Goal: Task Accomplishment & Management: Manage account settings

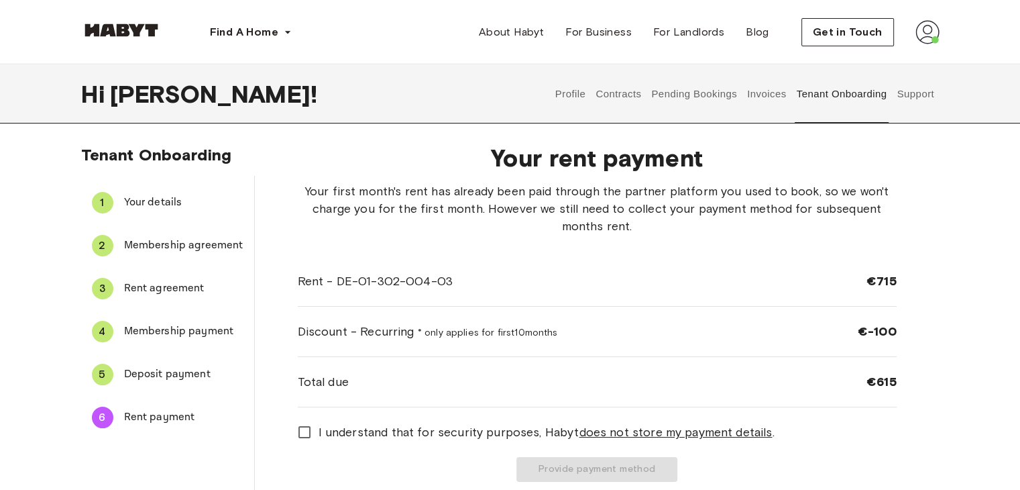
click at [166, 380] on span "Deposit payment" at bounding box center [183, 374] width 119 height 16
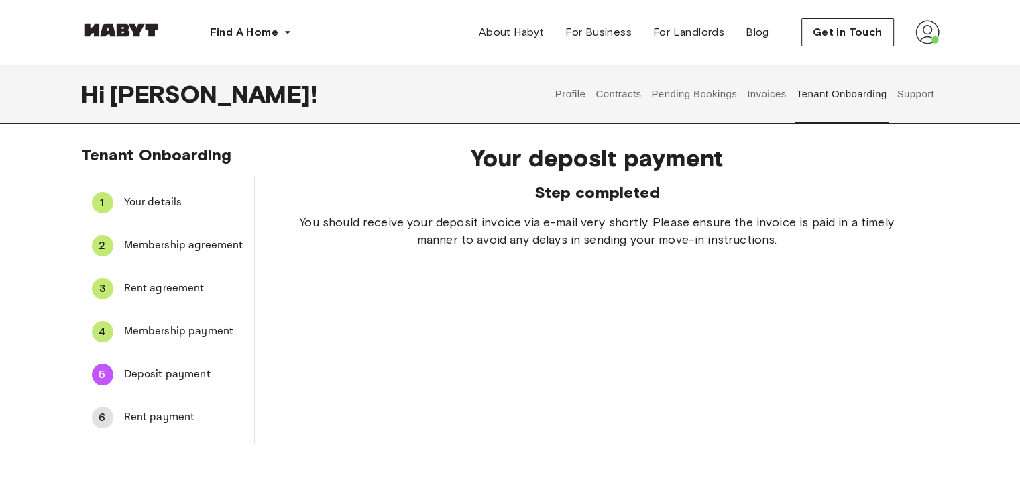
click at [467, 172] on div "Your deposit payment Step completed You should receive your deposit invoice via…" at bounding box center [597, 196] width 599 height 105
click at [595, 308] on div "Your deposit payment Step completed You should receive your deposit invoice via…" at bounding box center [597, 288] width 685 height 311
click at [150, 411] on span "Rent payment" at bounding box center [183, 417] width 119 height 16
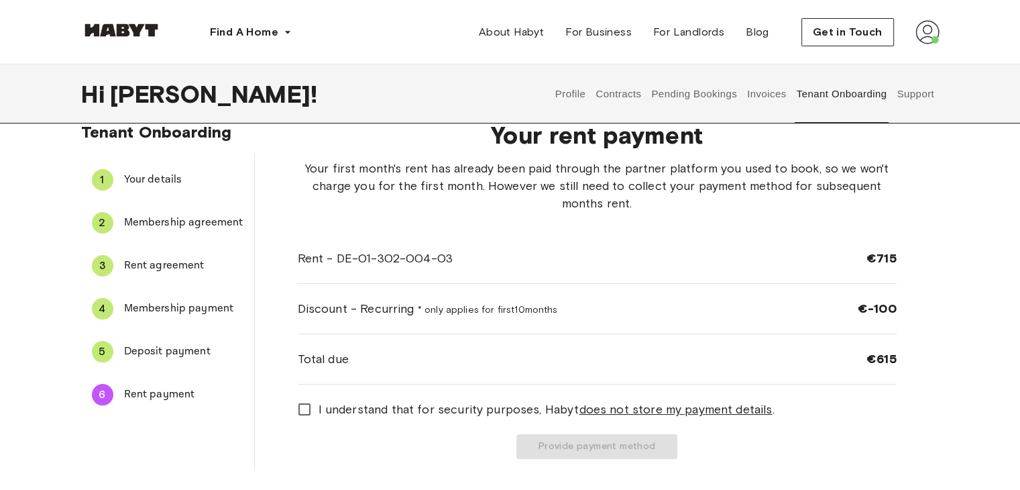
scroll to position [21, 0]
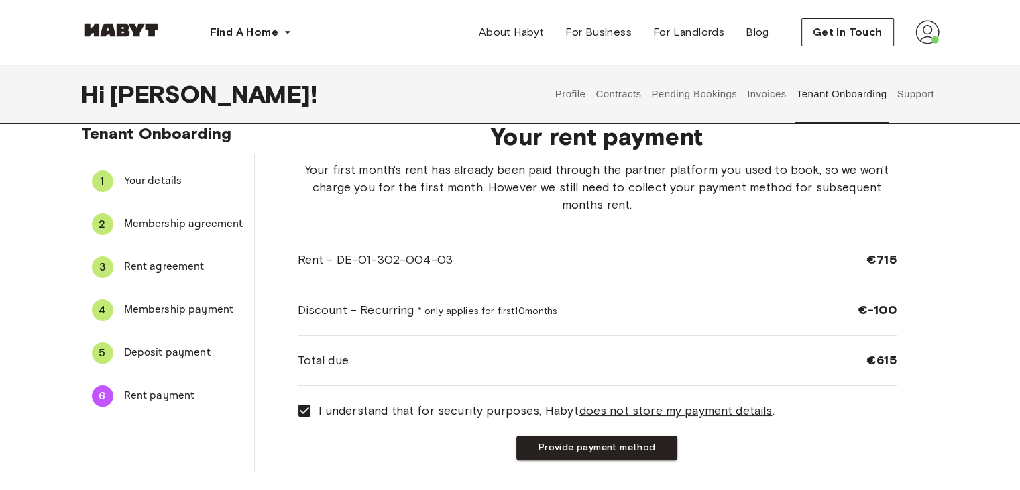
click at [422, 437] on div "Provide payment method" at bounding box center [597, 447] width 599 height 25
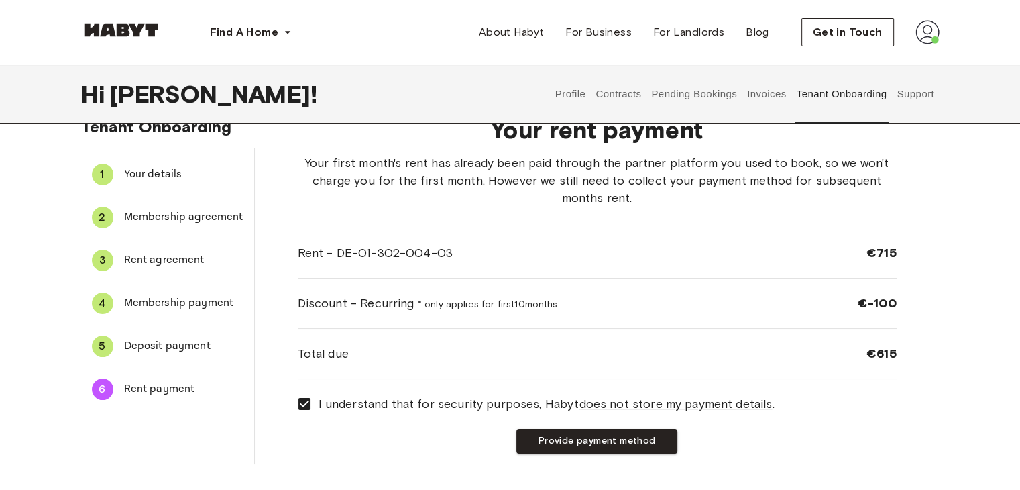
scroll to position [0, 0]
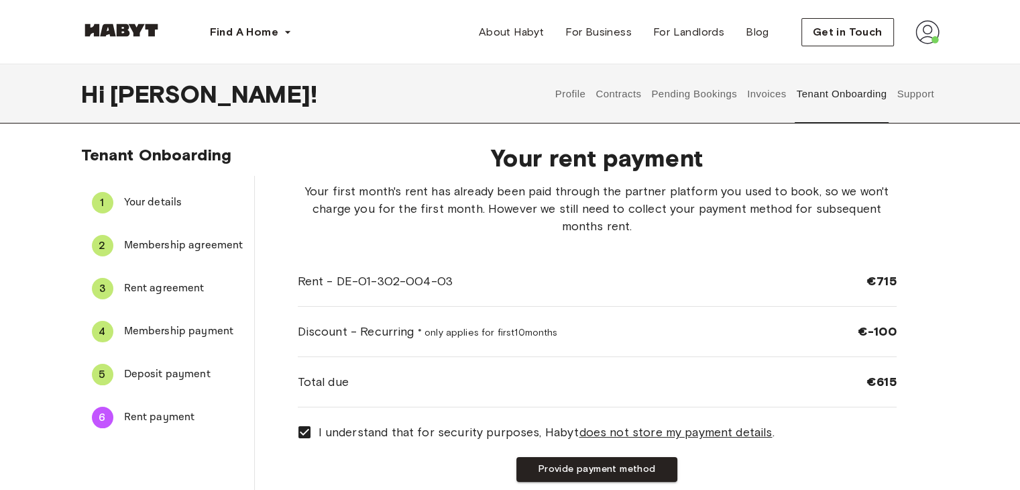
click at [914, 89] on button "Support" at bounding box center [915, 93] width 41 height 59
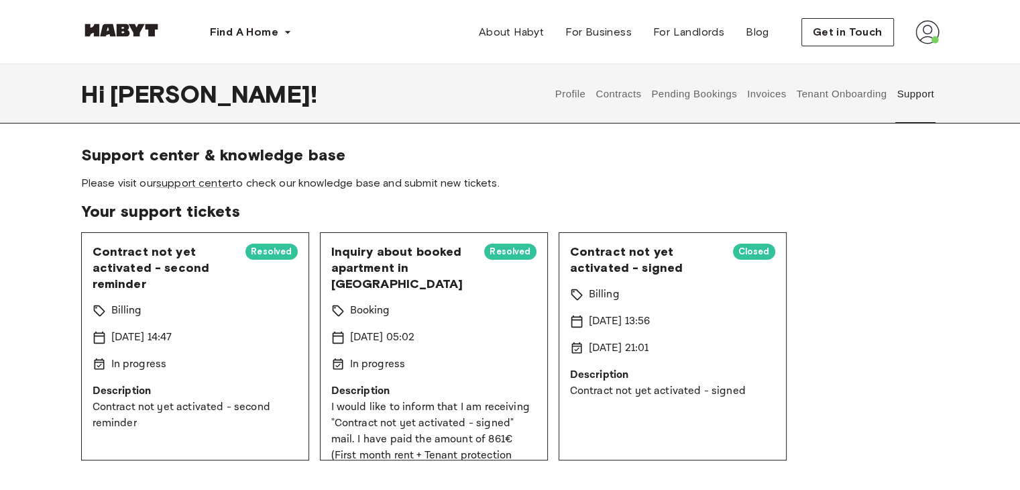
click at [909, 282] on div "Contract not yet activated - second reminder Resolved Billing 17 Sep 2025 14:47…" at bounding box center [510, 346] width 858 height 228
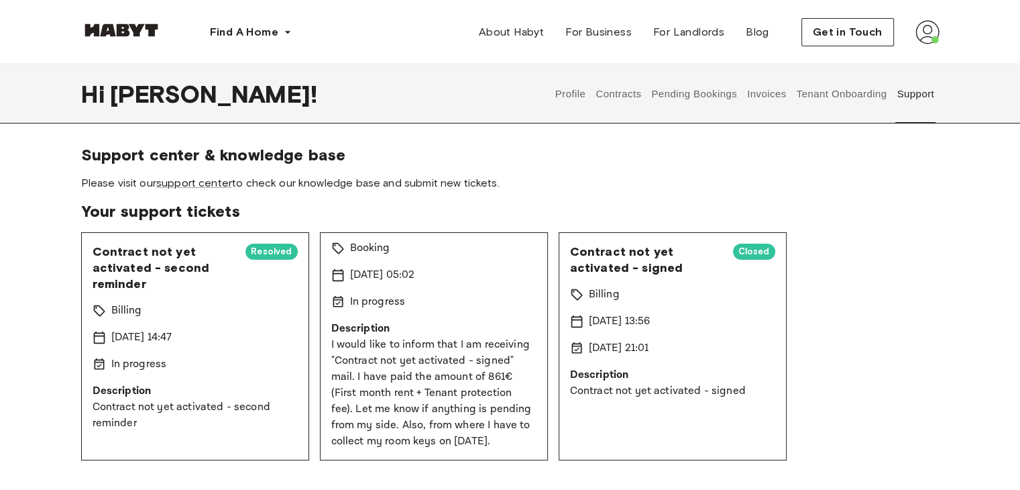
click at [844, 90] on button "Tenant Onboarding" at bounding box center [842, 93] width 94 height 59
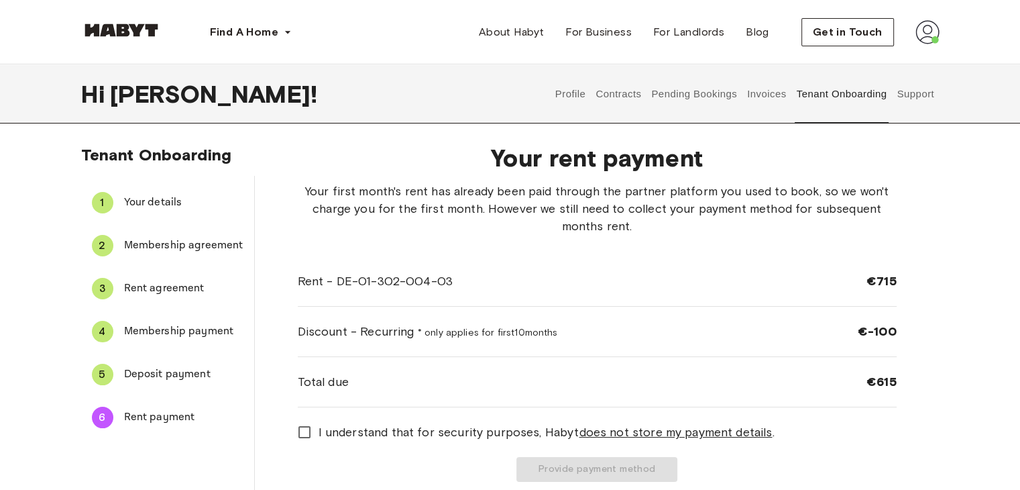
click at [773, 95] on button "Invoices" at bounding box center [767, 93] width 42 height 59
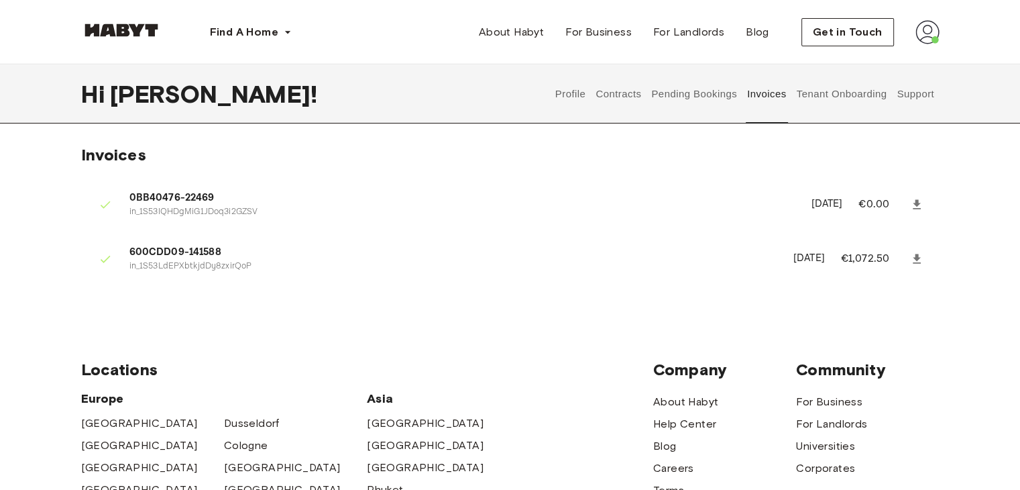
click at [921, 268] on link at bounding box center [917, 259] width 24 height 24
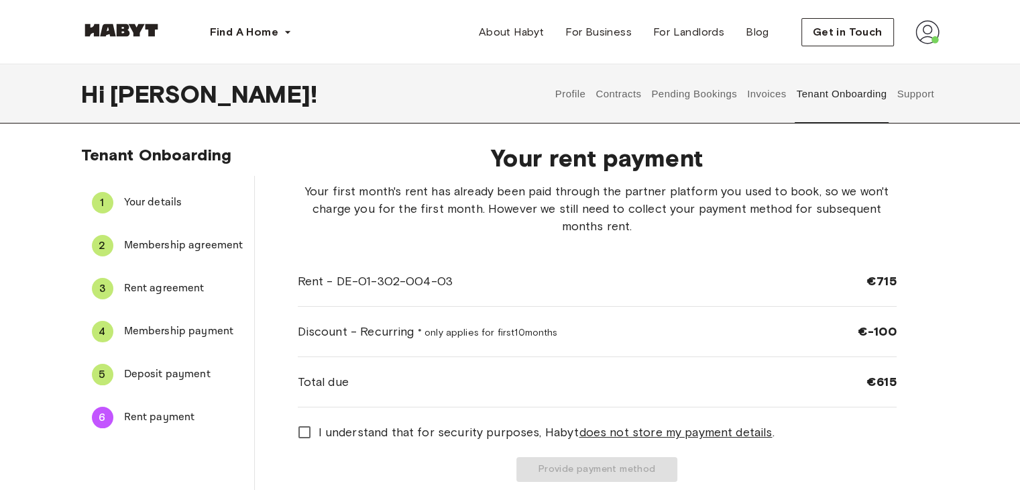
click at [172, 199] on span "Your details" at bounding box center [183, 202] width 119 height 16
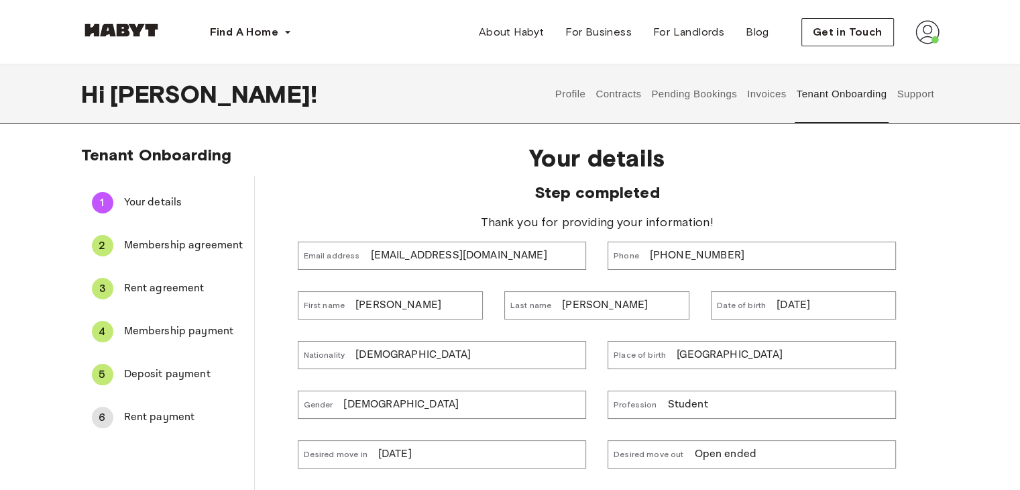
click at [174, 250] on span "Membership agreement" at bounding box center [183, 245] width 119 height 16
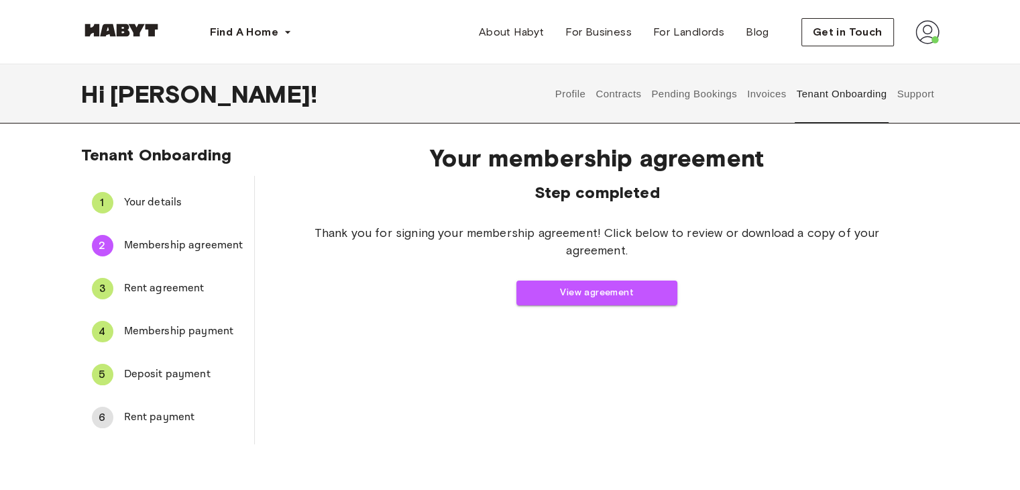
click at [176, 285] on span "Rent agreement" at bounding box center [183, 288] width 119 height 16
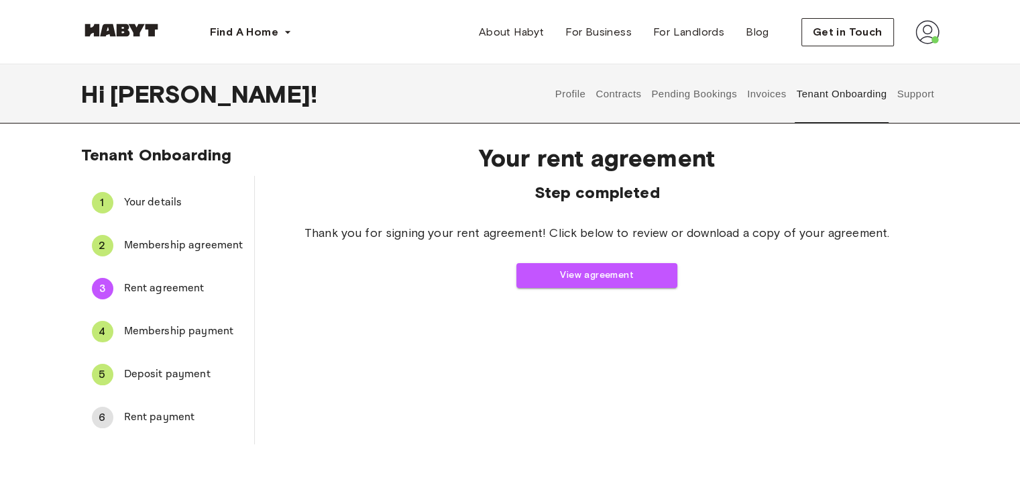
click at [177, 319] on div "4 Membership payment" at bounding box center [167, 331] width 173 height 32
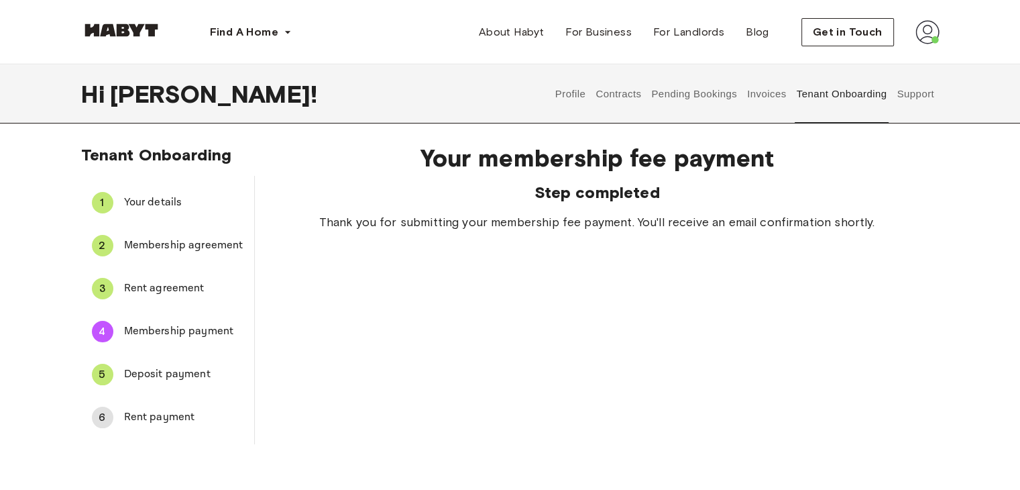
click at [180, 378] on span "Deposit payment" at bounding box center [183, 374] width 119 height 16
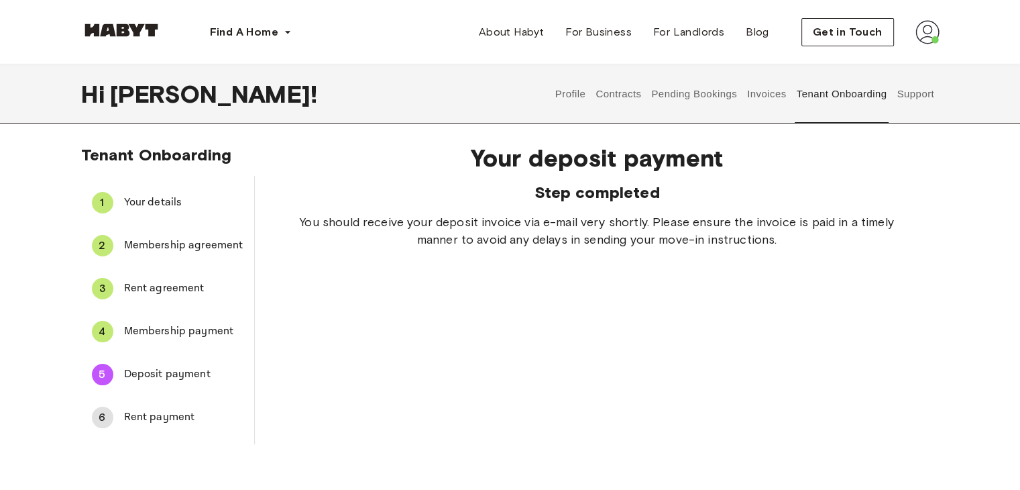
click at [451, 298] on div "Your deposit payment Step completed You should receive your deposit invoice via…" at bounding box center [597, 288] width 685 height 311
click at [144, 416] on span "Rent payment" at bounding box center [183, 417] width 119 height 16
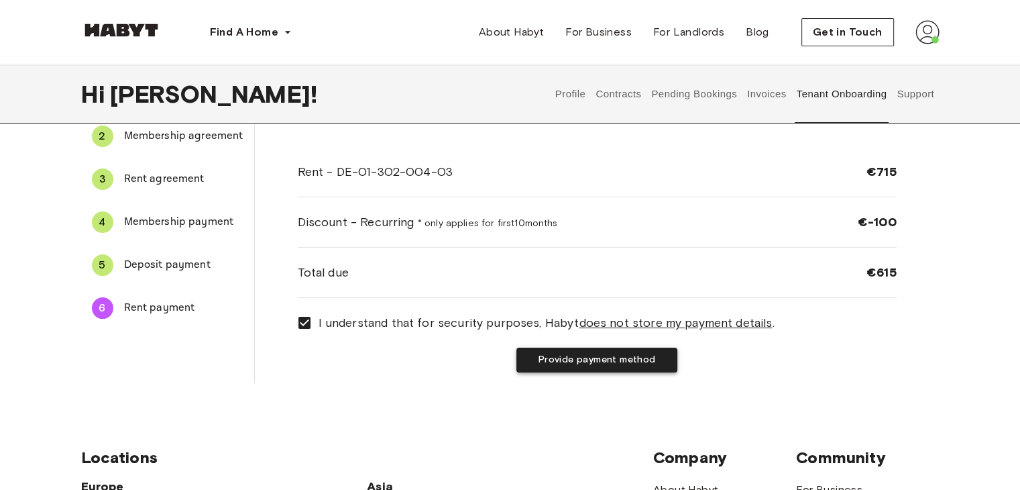
scroll to position [108, 0]
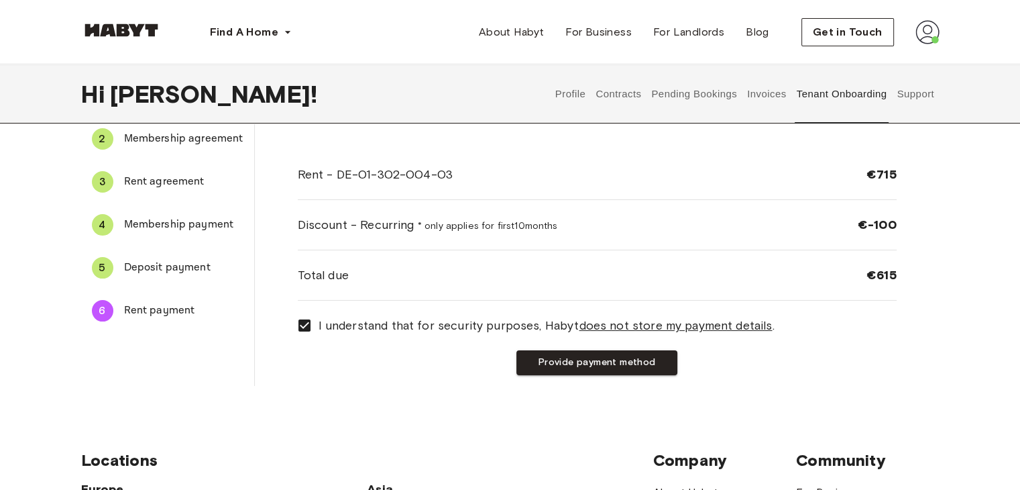
scroll to position [0, 0]
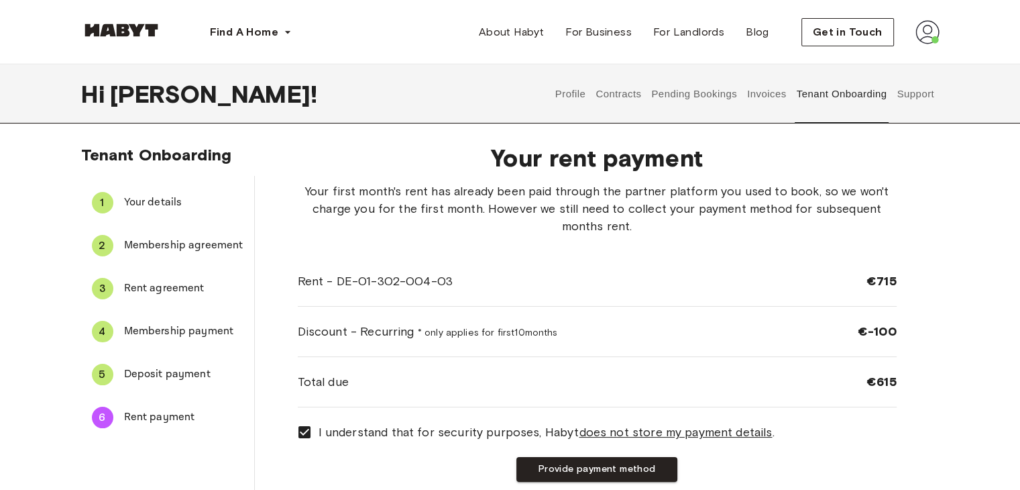
click at [980, 409] on div "Tenant Onboarding 1 Your details 2 Membership agreement 3 Rent agreement 4 Memb…" at bounding box center [510, 318] width 966 height 347
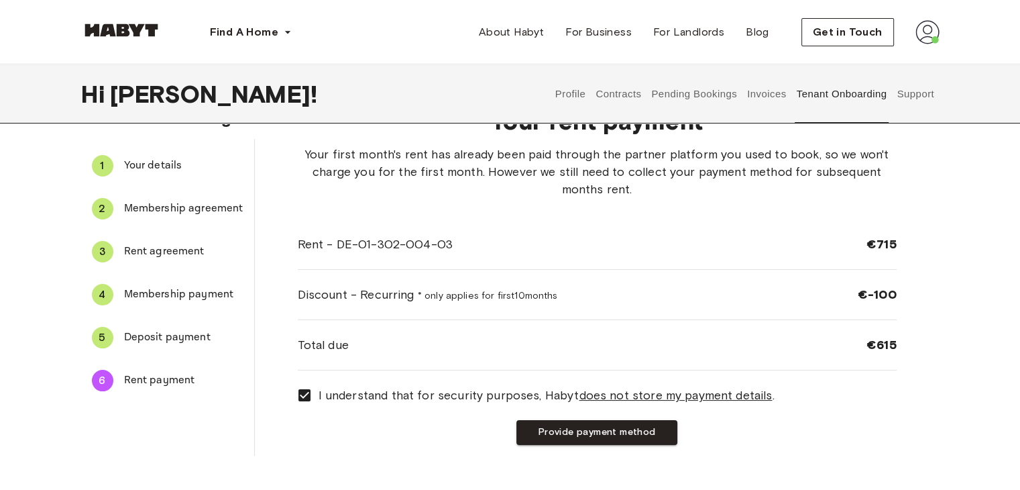
scroll to position [43, 0]
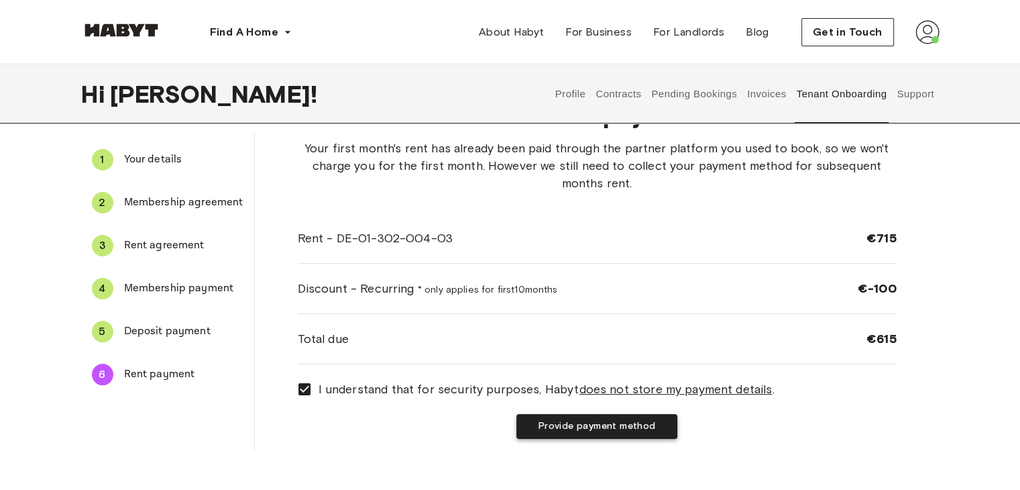
click at [654, 425] on button "Provide payment method" at bounding box center [596, 426] width 161 height 25
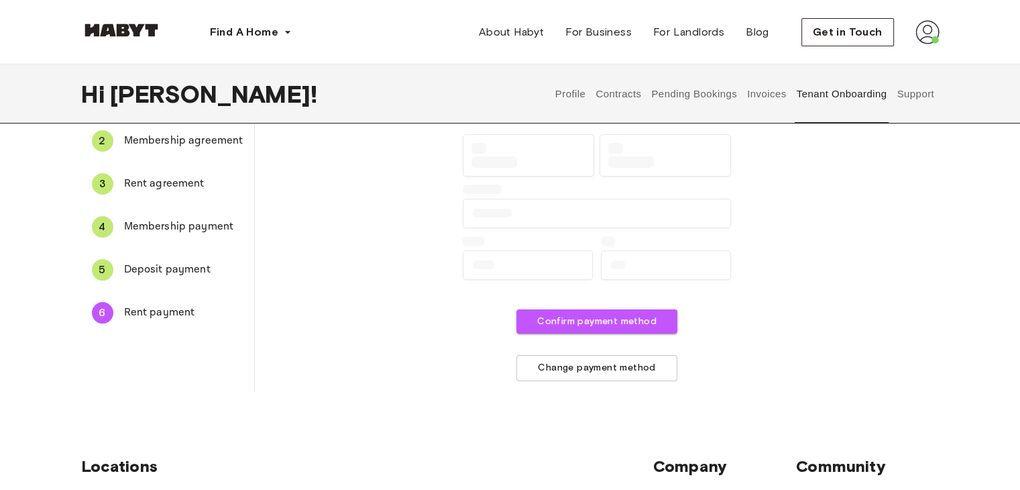
scroll to position [106, 0]
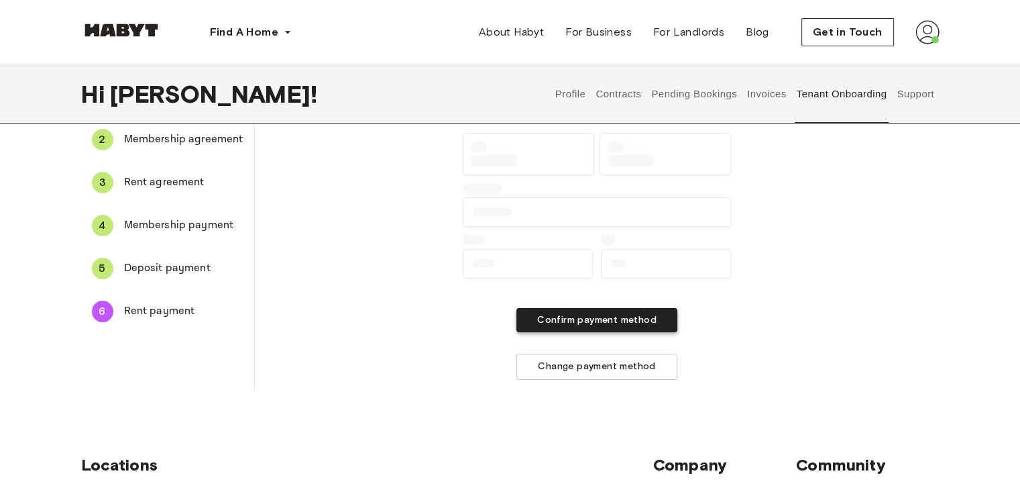
click at [617, 315] on button "Confirm payment method" at bounding box center [596, 320] width 161 height 25
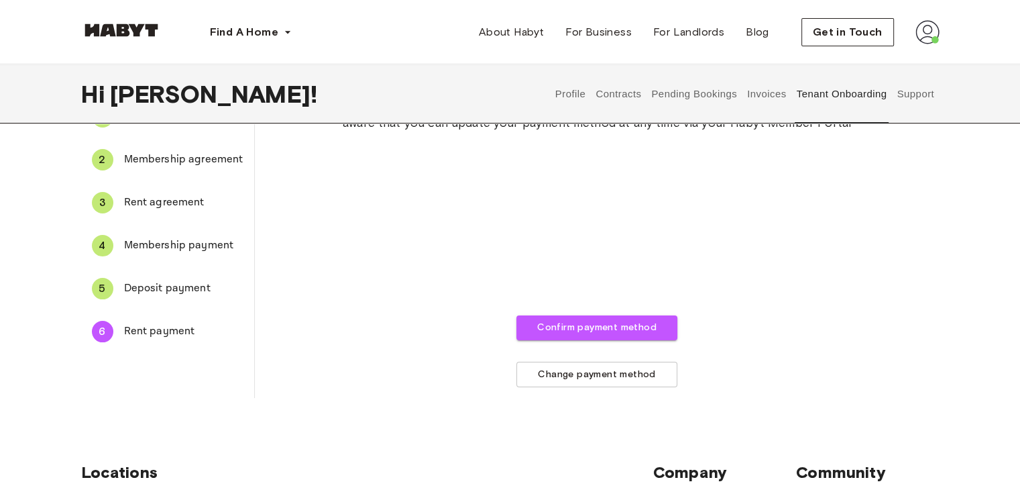
scroll to position [87, 0]
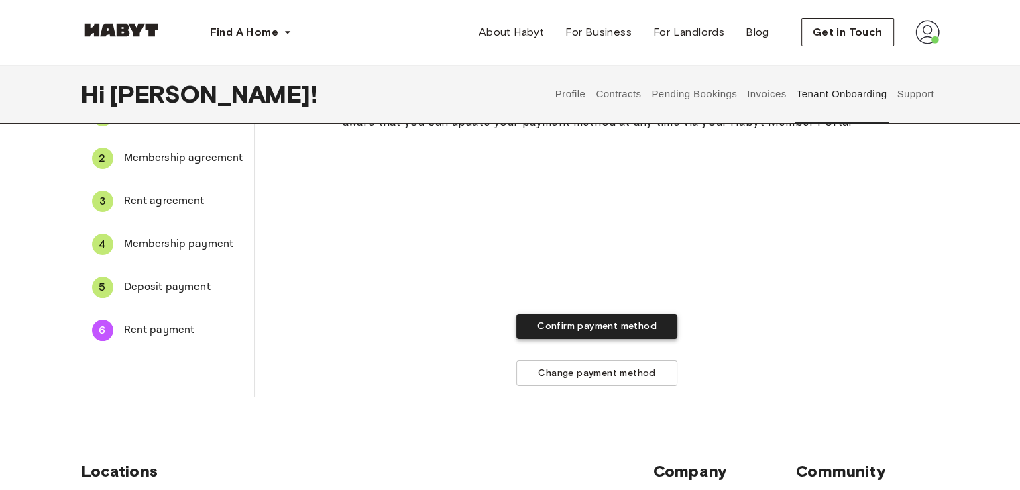
click at [636, 321] on button "Confirm payment method" at bounding box center [596, 326] width 161 height 25
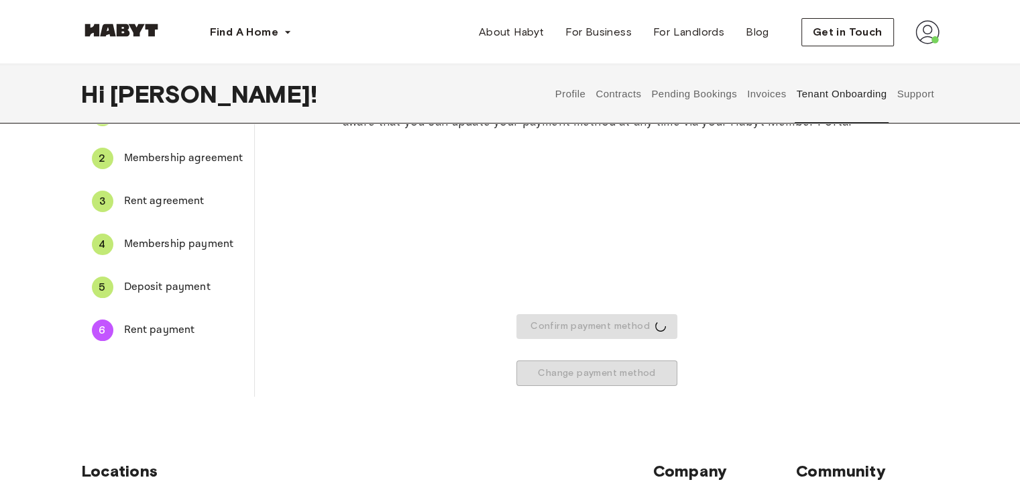
scroll to position [0, 0]
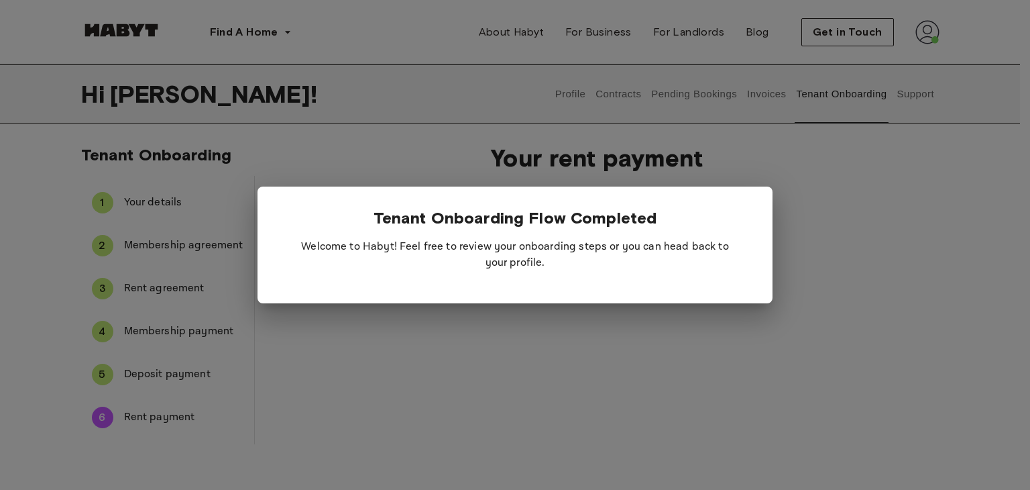
click at [636, 382] on div at bounding box center [515, 245] width 1030 height 490
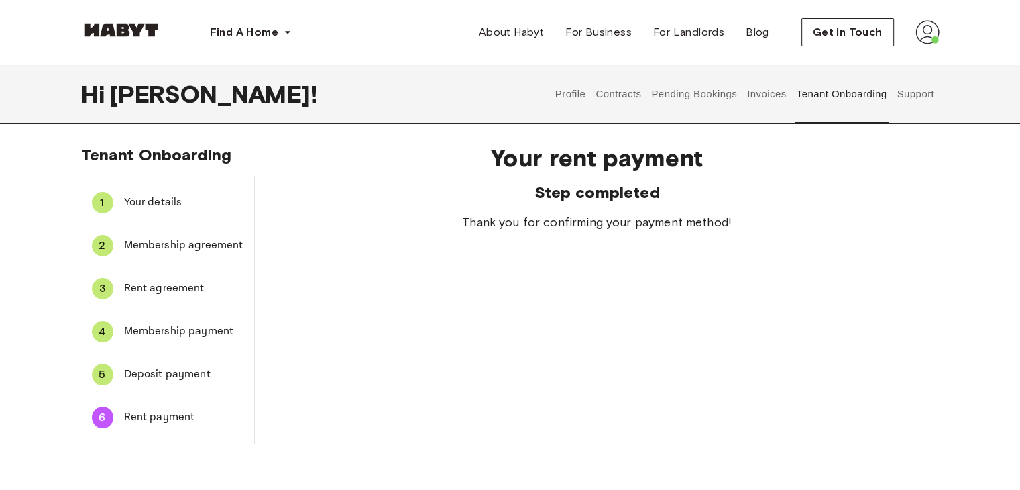
click at [653, 365] on div "Your rent payment Step completed Thank you for confirming your payment method!" at bounding box center [597, 288] width 685 height 311
click at [997, 379] on div "Tenant Onboarding 1 Your details 2 Membership agreement 3 Rent agreement 4 Memb…" at bounding box center [510, 300] width 1020 height 310
click at [998, 404] on div "Tenant Onboarding 1 Your details 2 Membership agreement 3 Rent agreement 4 Memb…" at bounding box center [510, 300] width 1020 height 310
click at [196, 365] on div "5 Deposit payment" at bounding box center [167, 374] width 173 height 32
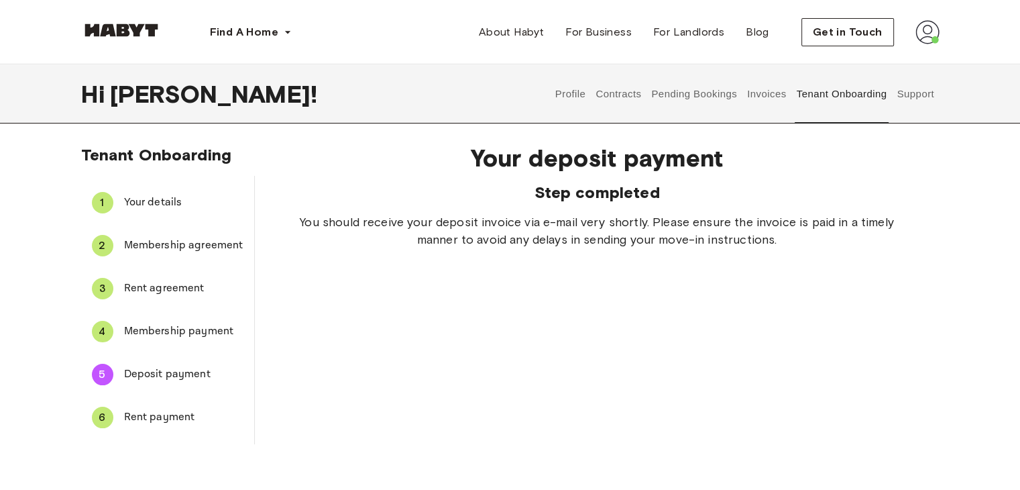
click at [168, 418] on span "Rent payment" at bounding box center [183, 417] width 119 height 16
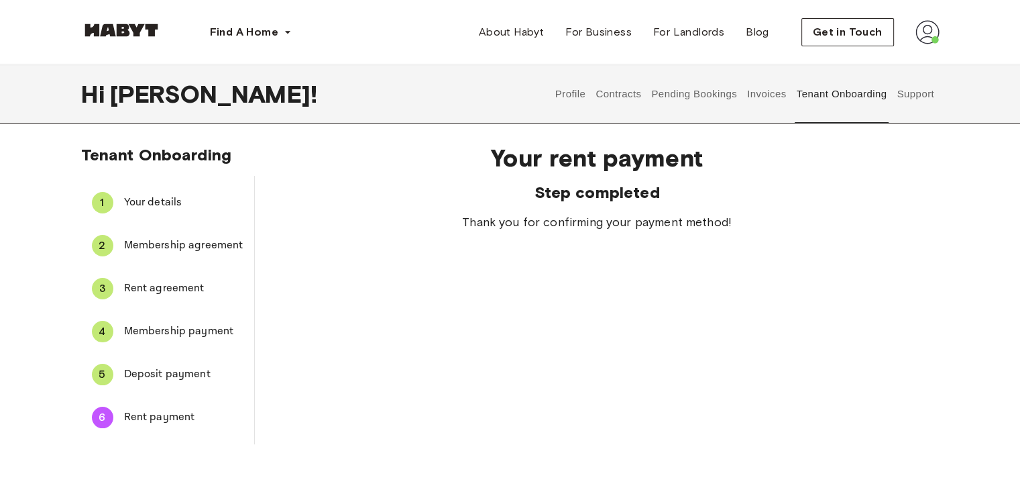
click at [178, 329] on span "Membership payment" at bounding box center [183, 331] width 119 height 16
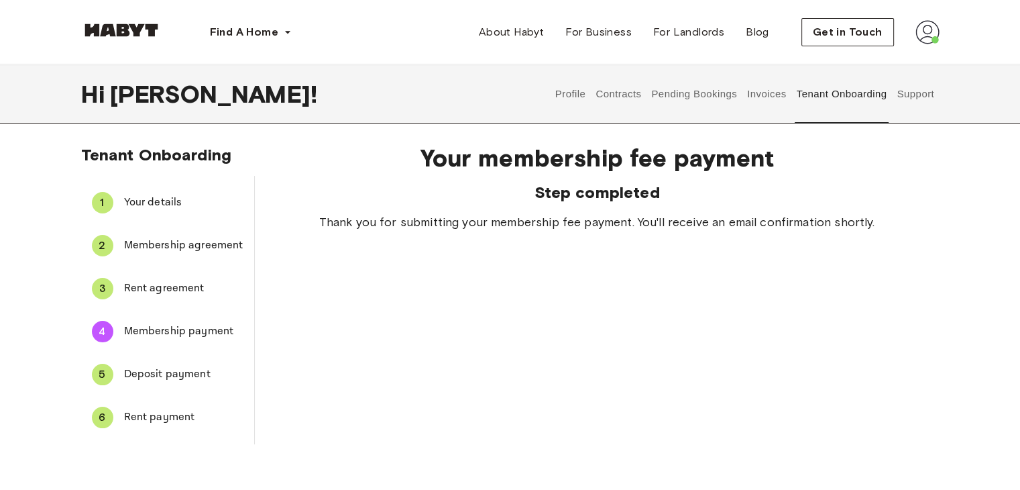
click at [166, 384] on div "5 Deposit payment" at bounding box center [167, 374] width 173 height 32
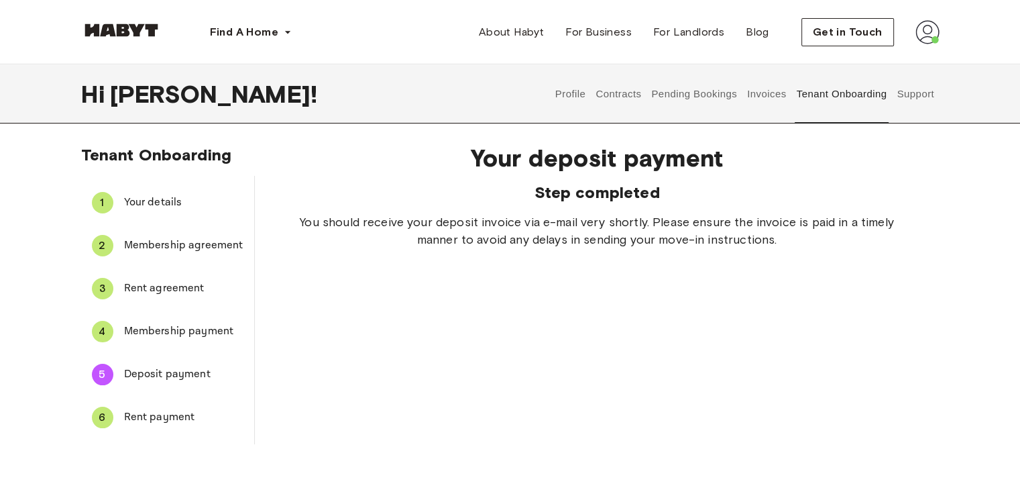
click at [170, 424] on span "Rent payment" at bounding box center [183, 417] width 119 height 16
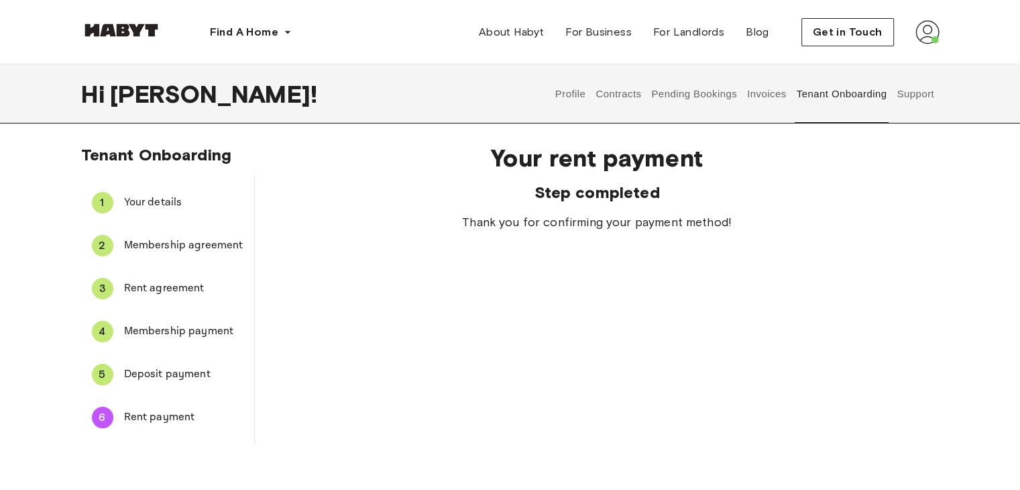
click at [172, 374] on span "Deposit payment" at bounding box center [183, 374] width 119 height 16
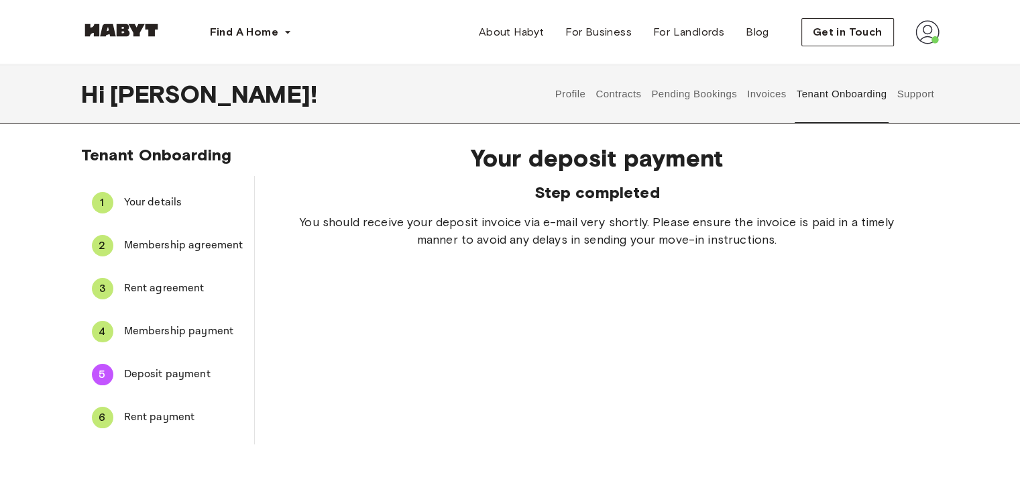
click at [373, 388] on div "Your deposit payment Step completed You should receive your deposit invoice via…" at bounding box center [597, 288] width 685 height 311
click at [167, 414] on span "Rent payment" at bounding box center [183, 417] width 119 height 16
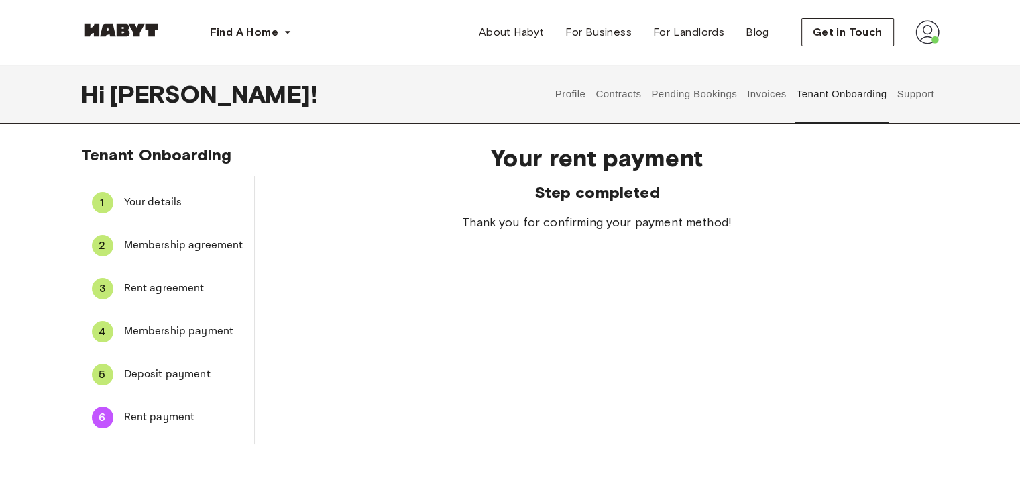
click at [461, 382] on div "Your rent payment Step completed Thank you for confirming your payment method!" at bounding box center [597, 288] width 685 height 311
click at [497, 397] on div "Your rent payment Step completed Thank you for confirming your payment method!" at bounding box center [597, 288] width 685 height 311
click at [415, 246] on div "Your rent payment Step completed Thank you for confirming your payment method!" at bounding box center [597, 288] width 685 height 311
click at [681, 361] on div "Your rent payment Step completed Thank you for confirming your payment method!" at bounding box center [597, 288] width 685 height 311
click at [691, 89] on button "Pending Bookings" at bounding box center [694, 93] width 89 height 59
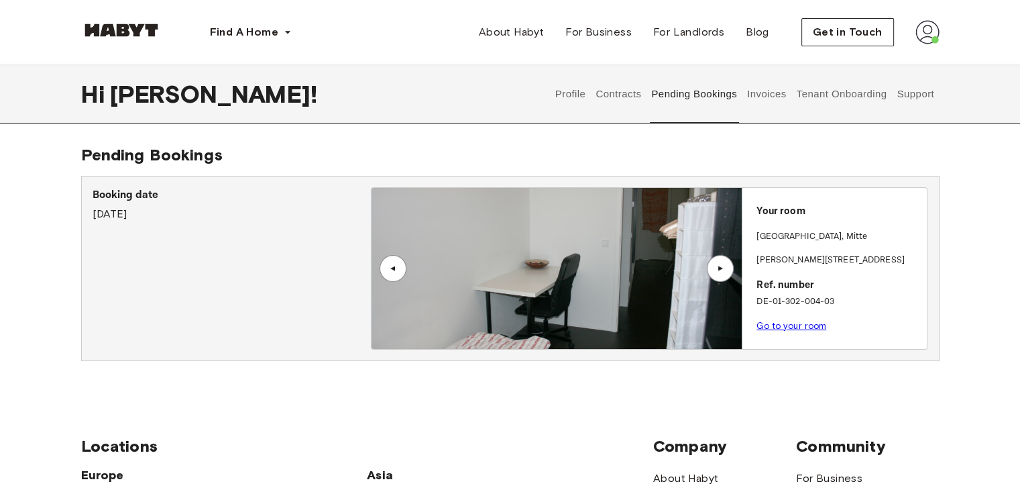
click at [789, 325] on link "Go to your room" at bounding box center [791, 326] width 70 height 10
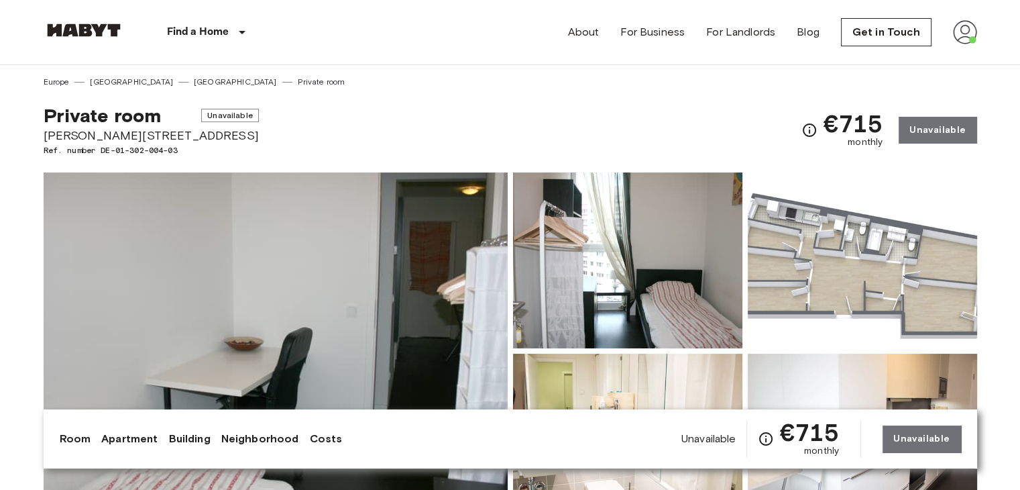
click at [966, 27] on img at bounding box center [965, 32] width 24 height 24
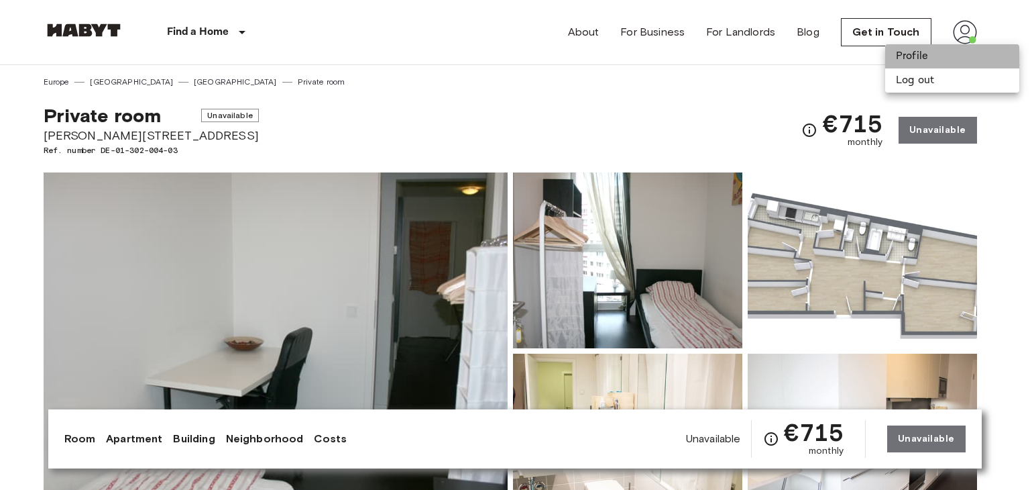
click at [930, 61] on li "Profile" at bounding box center [952, 56] width 134 height 24
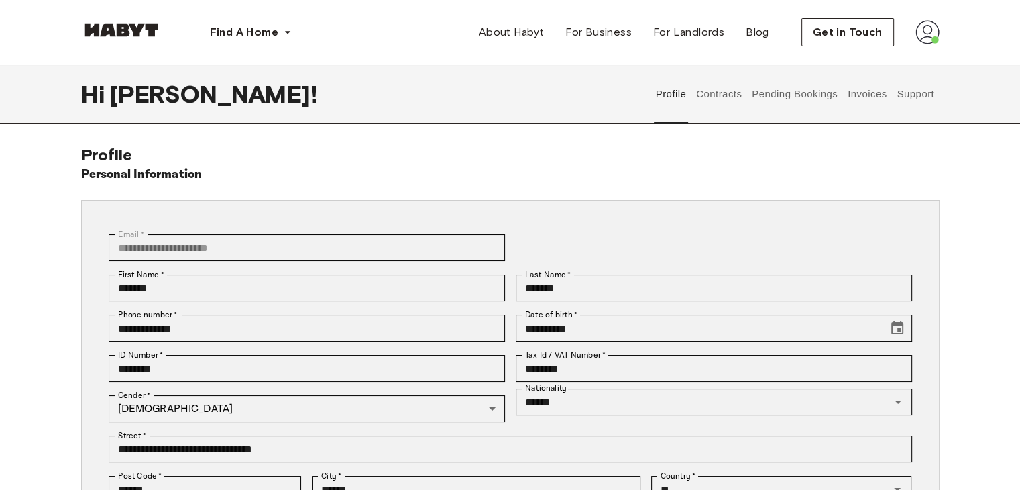
click at [727, 91] on button "Contracts" at bounding box center [719, 93] width 49 height 59
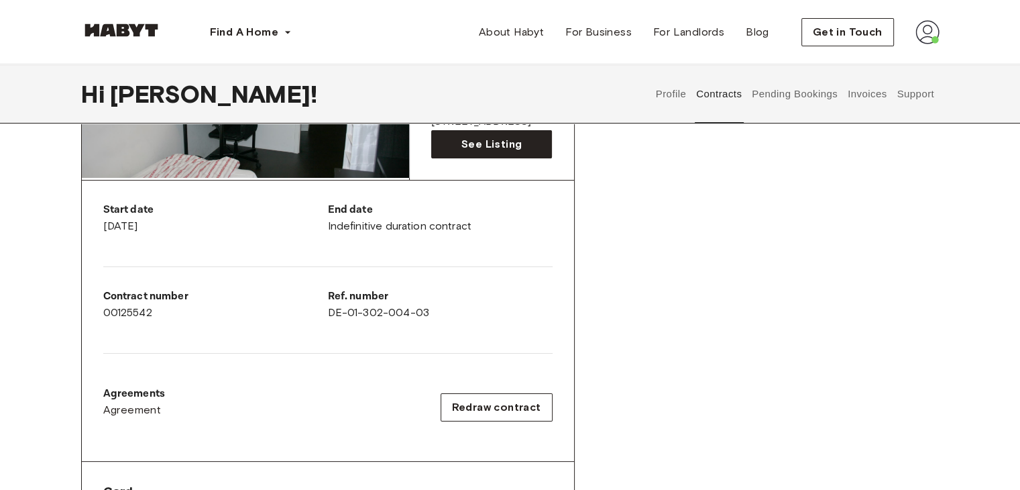
click at [650, 310] on div "Rent contract - 00125542 Activated ▲ ▲ Your Stay [STREET_ADDRESS][PERSON_NAME] …" at bounding box center [510, 300] width 858 height 667
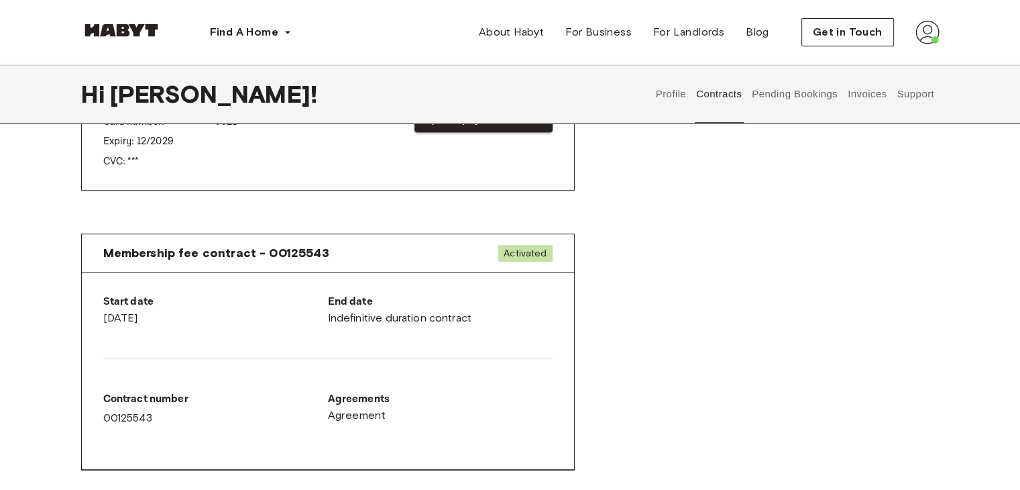
scroll to position [608, 0]
click at [642, 288] on div "Membership fee contract - 00125543 Activated Start date [DATE] End date Indefin…" at bounding box center [510, 363] width 858 height 280
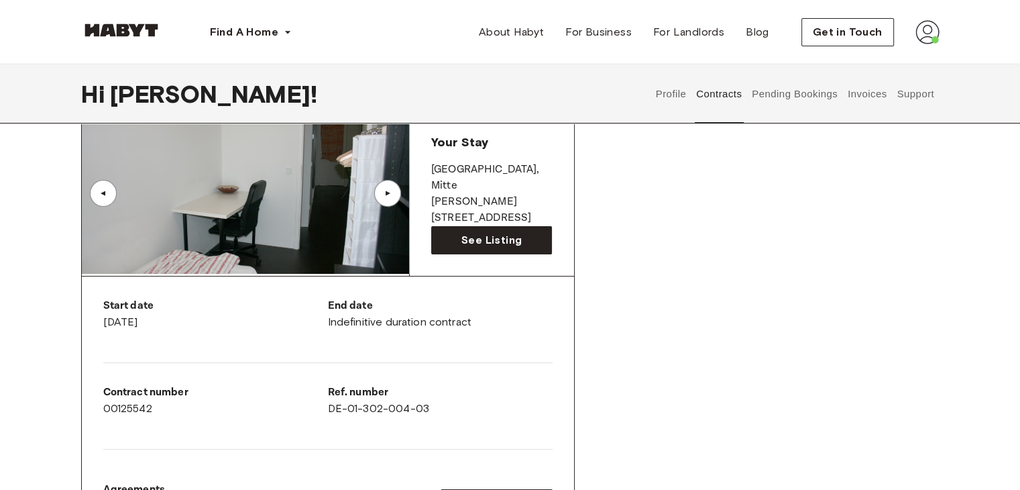
scroll to position [21, 0]
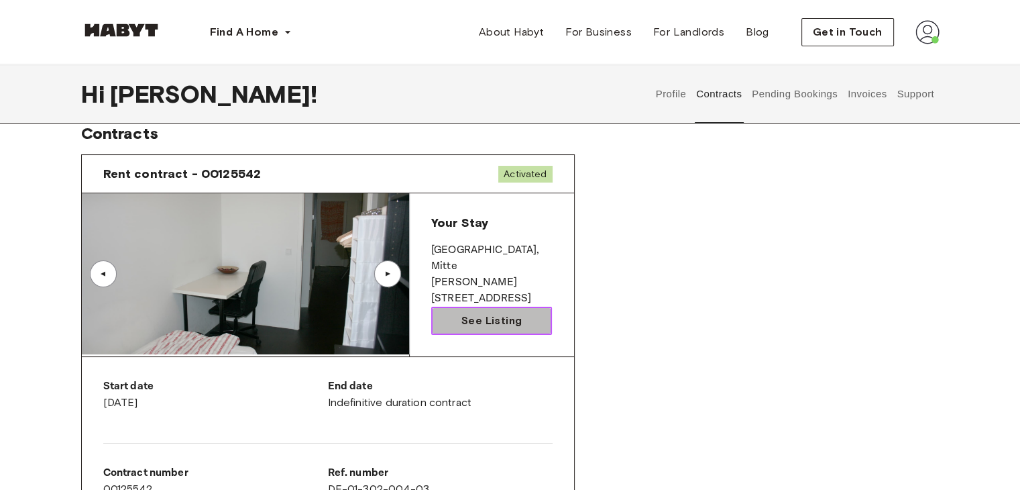
click at [527, 320] on link "See Listing" at bounding box center [491, 320] width 121 height 28
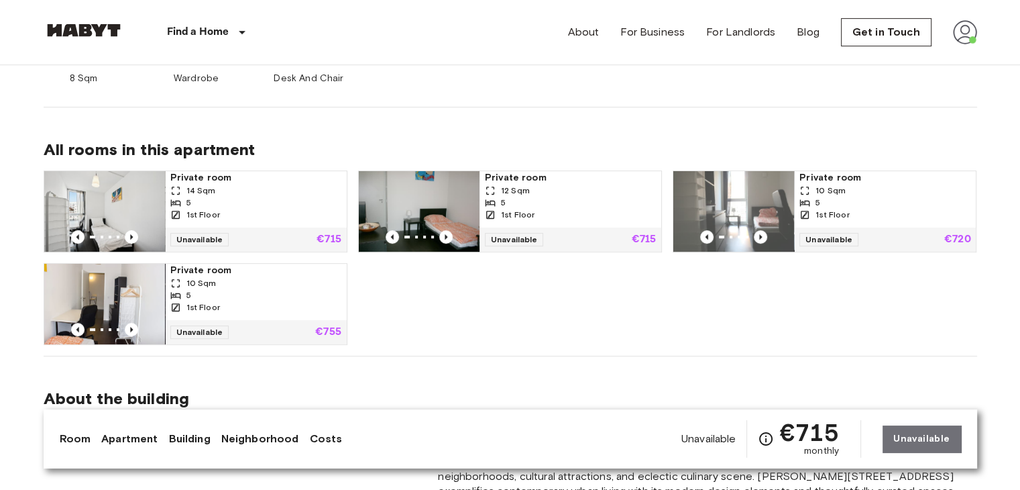
scroll to position [618, 0]
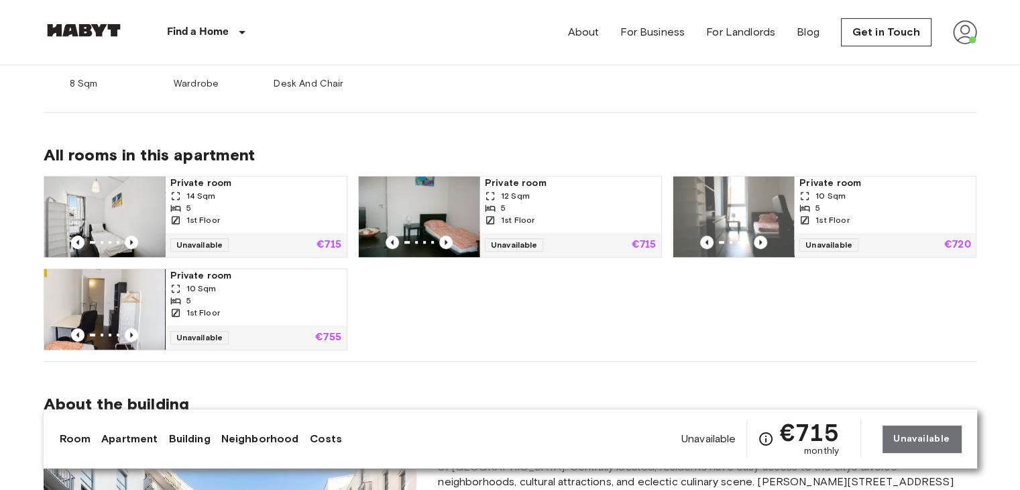
click at [404, 329] on div "Private room 14 Sqm 5 1st Floor Unavailable €715 Private room 12 Sqm 5 1st Floo…" at bounding box center [505, 257] width 944 height 185
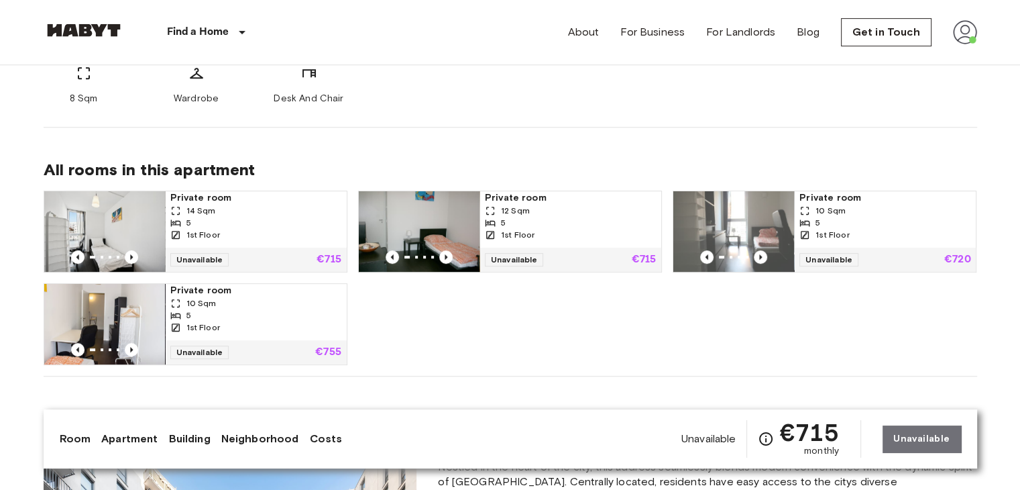
scroll to position [602, 0]
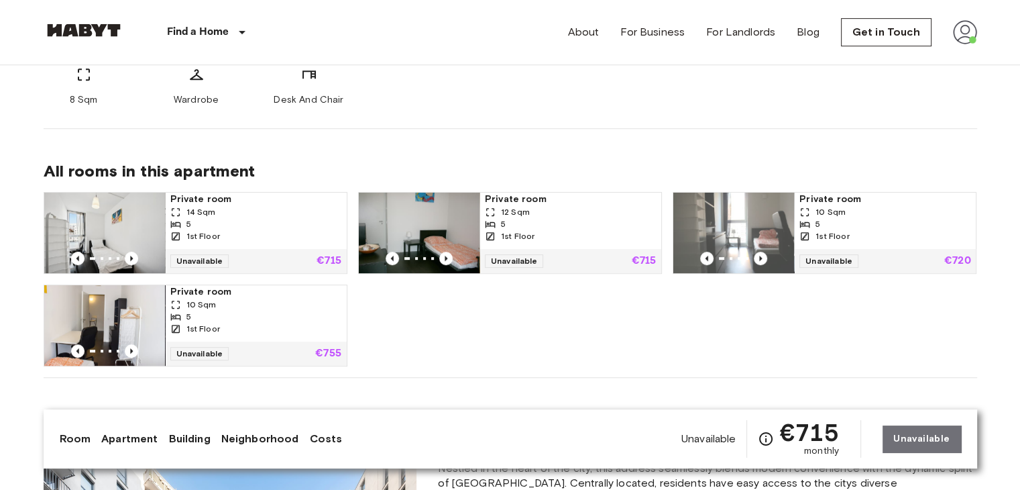
click at [404, 329] on div "Private room 14 Sqm 5 1st Floor Unavailable €715 Private room 12 Sqm 5 1st Floo…" at bounding box center [505, 273] width 944 height 185
click at [193, 202] on span "Private room" at bounding box center [255, 198] width 171 height 13
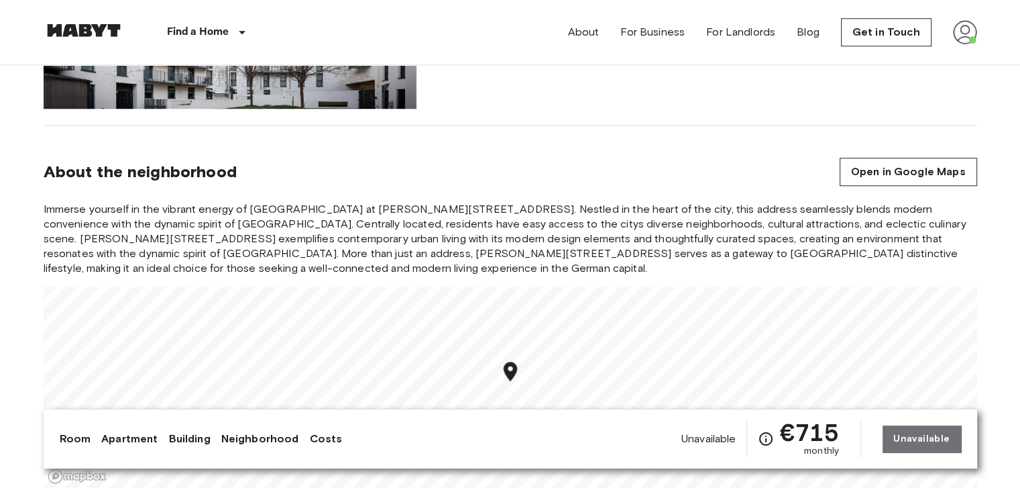
scroll to position [1187, 0]
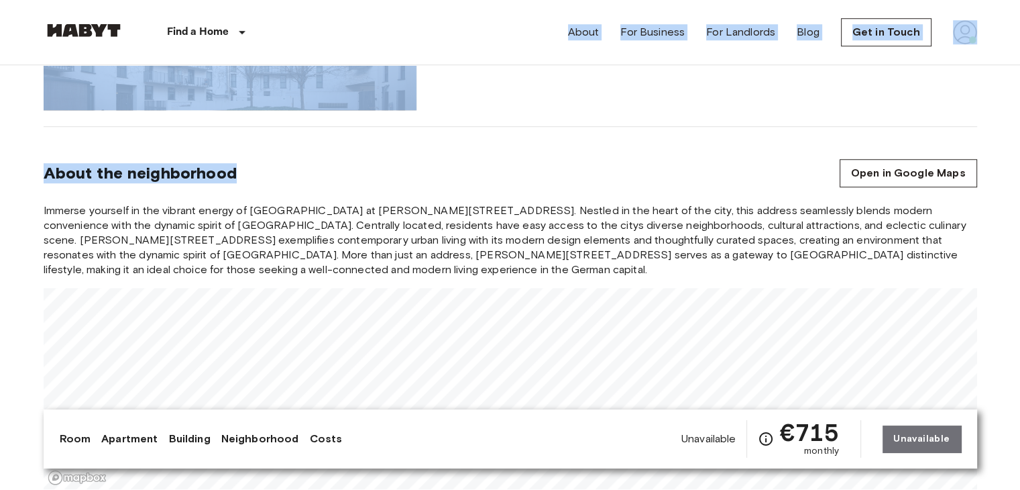
drag, startPoint x: 507, startPoint y: 164, endPoint x: 480, endPoint y: 54, distance: 113.2
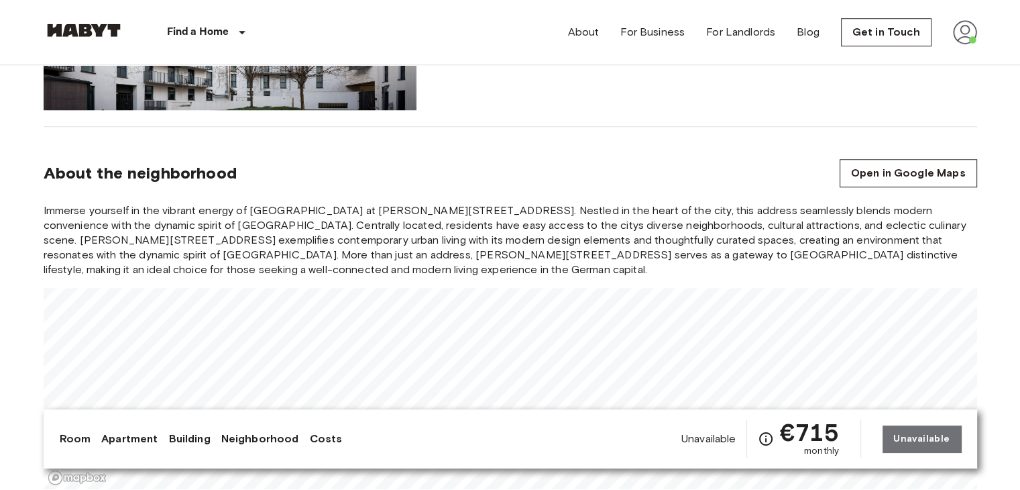
click at [517, 237] on span "Immerse yourself in the vibrant energy of Berlin at Bernhard-Weiß-Straße 1-3, 1…" at bounding box center [510, 240] width 933 height 74
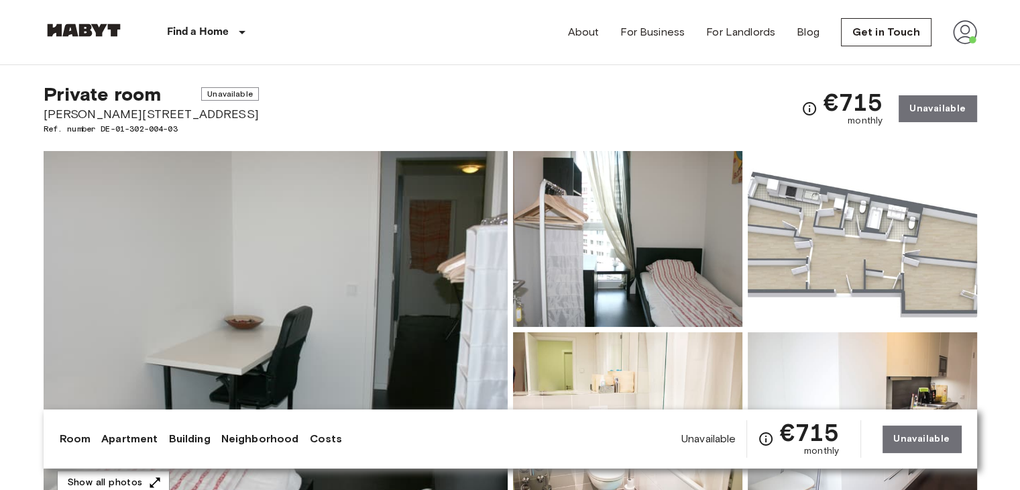
scroll to position [0, 0]
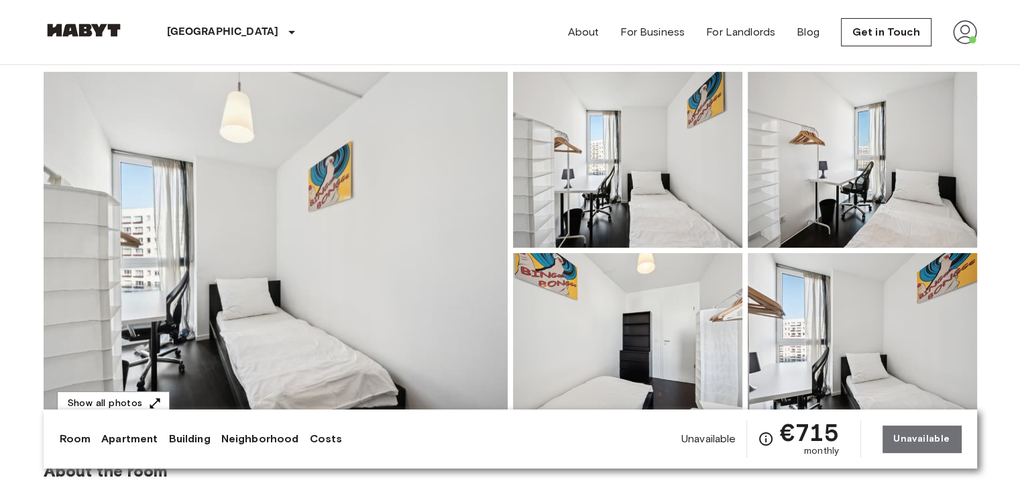
scroll to position [165, 0]
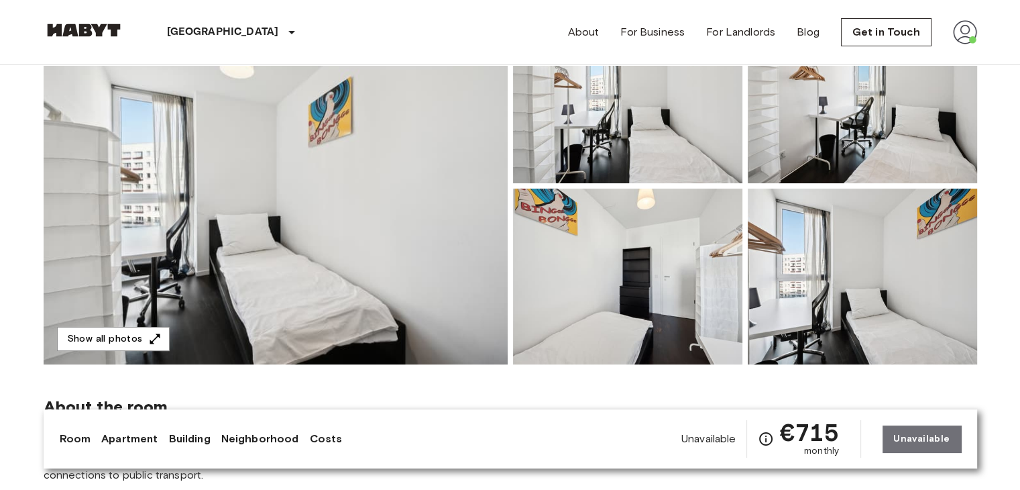
click at [379, 249] on img at bounding box center [276, 185] width 464 height 357
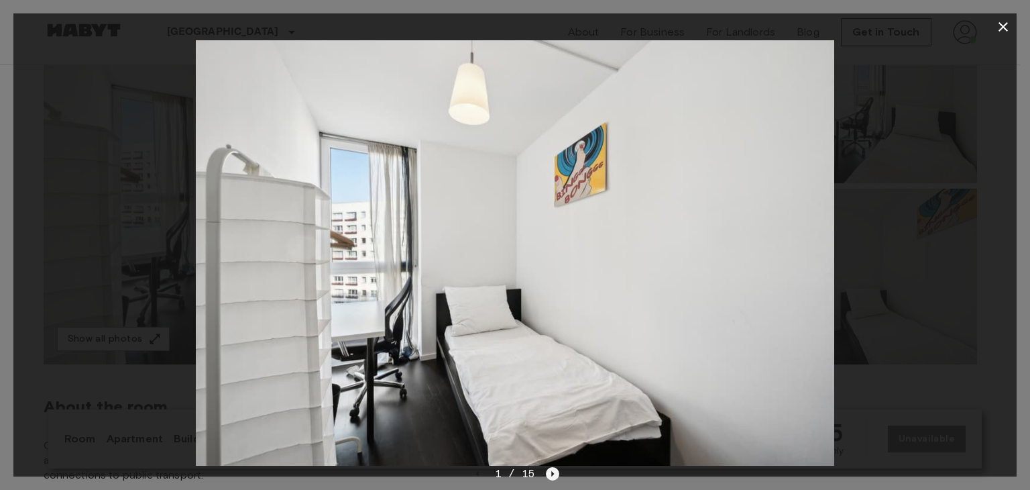
click at [557, 473] on icon "Next image" at bounding box center [552, 473] width 13 height 13
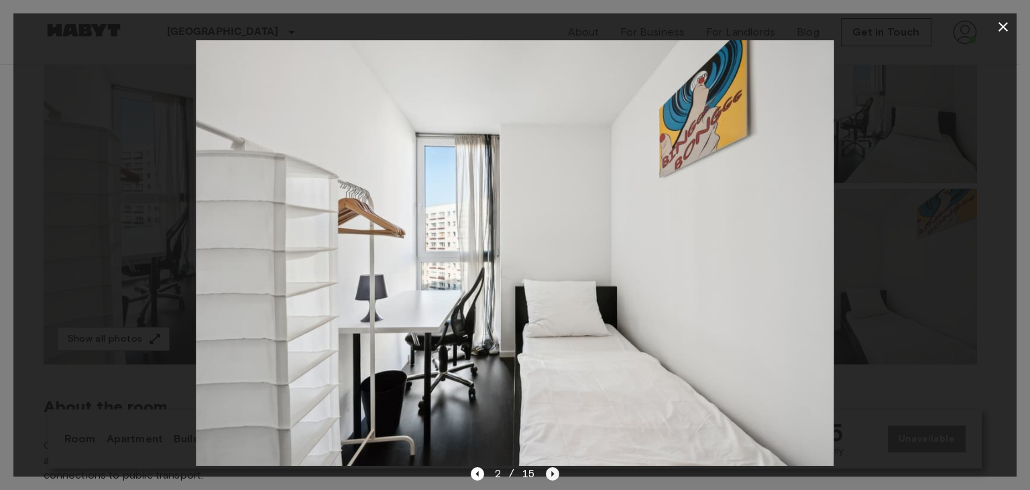
click at [557, 473] on icon "Next image" at bounding box center [552, 473] width 13 height 13
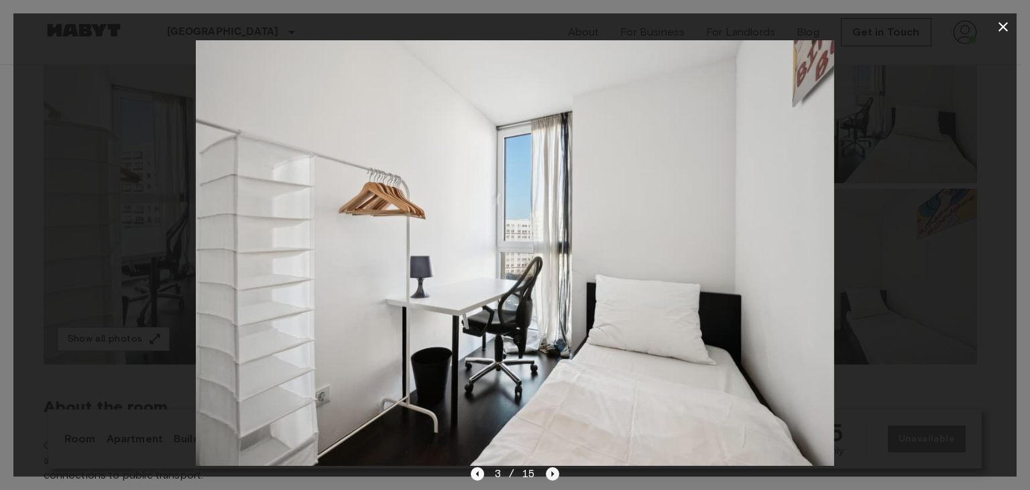
click at [557, 473] on icon "Next image" at bounding box center [552, 473] width 13 height 13
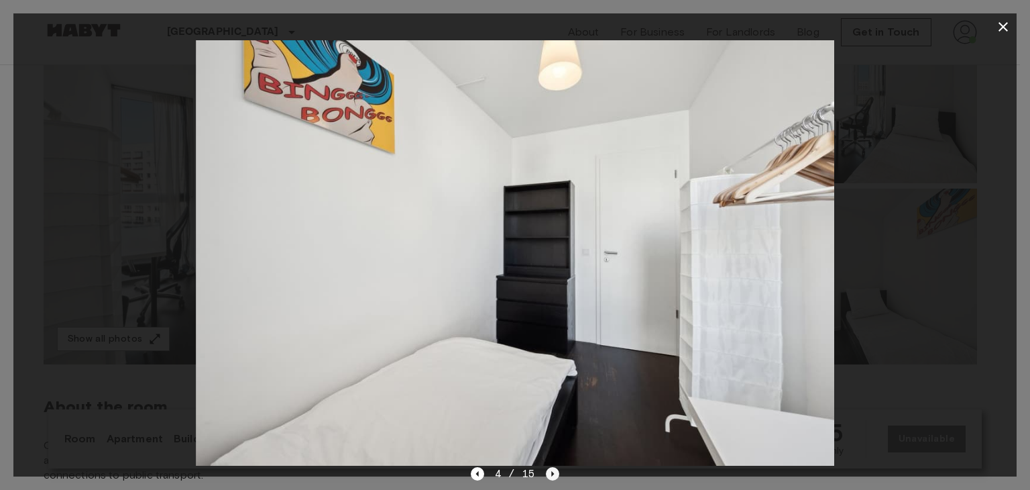
click at [557, 473] on icon "Next image" at bounding box center [552, 473] width 13 height 13
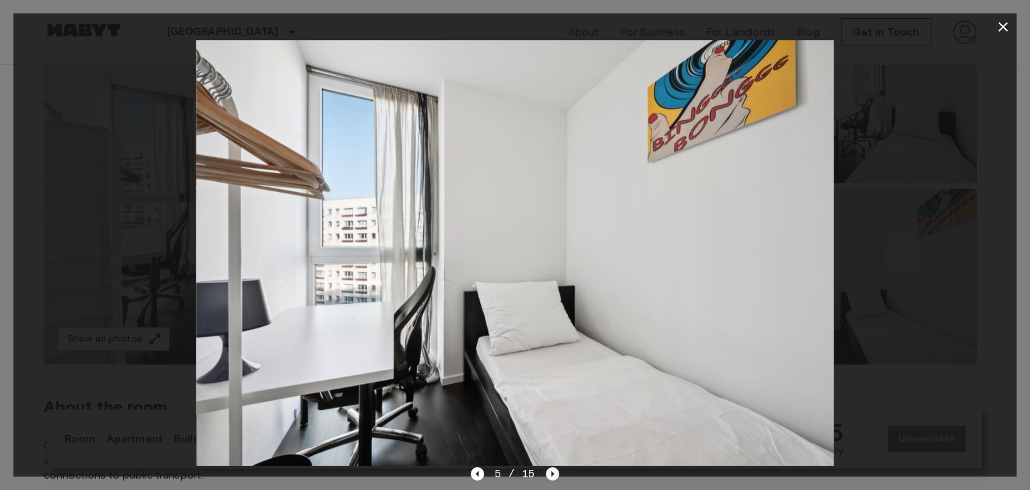
click at [557, 473] on icon "Next image" at bounding box center [552, 473] width 13 height 13
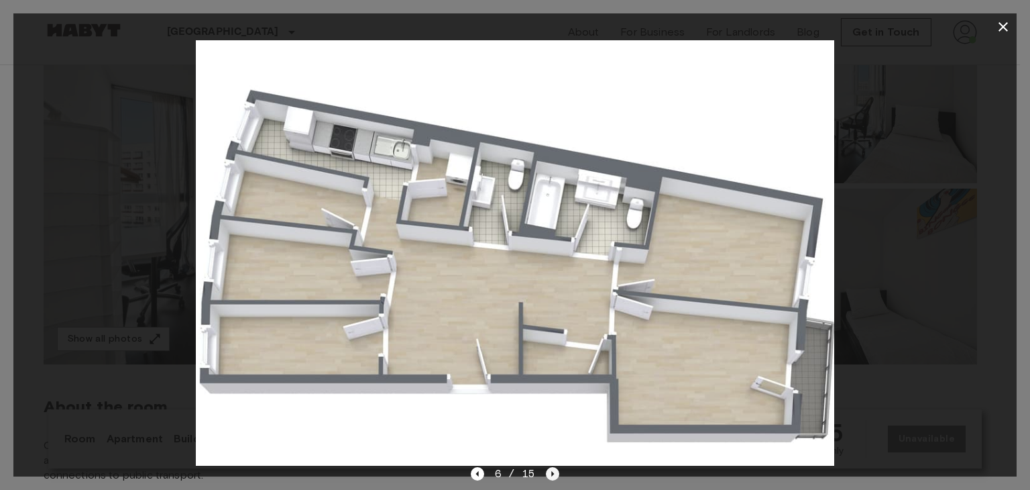
click at [557, 473] on icon "Next image" at bounding box center [552, 473] width 13 height 13
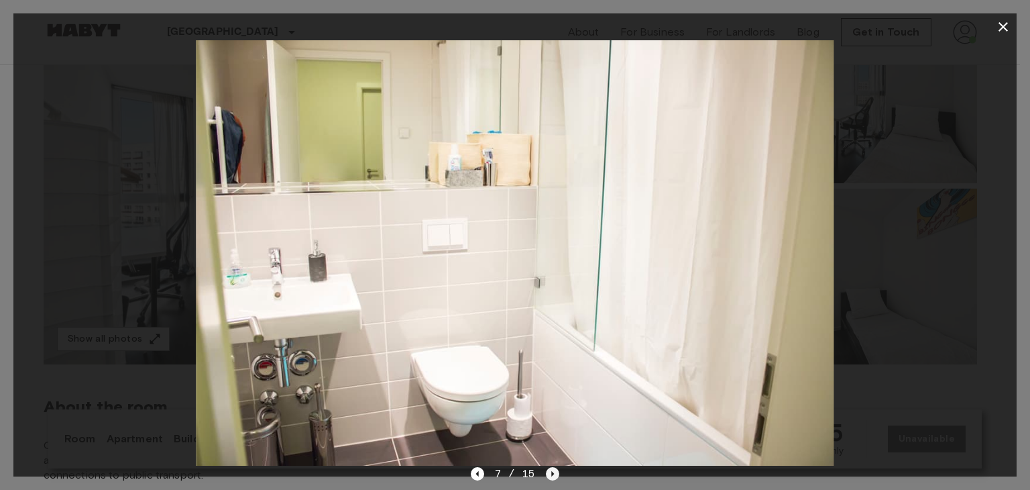
click at [557, 473] on icon "Next image" at bounding box center [552, 473] width 13 height 13
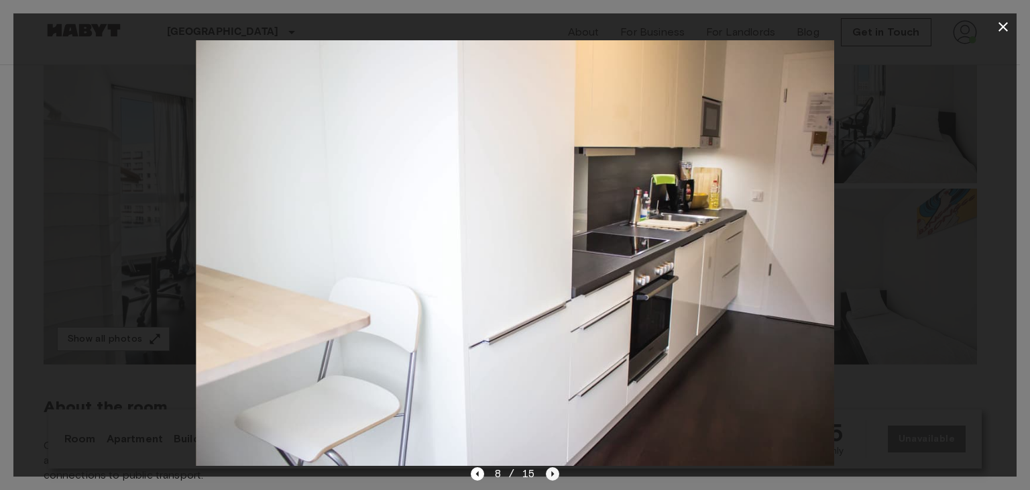
click at [557, 473] on icon "Next image" at bounding box center [552, 473] width 13 height 13
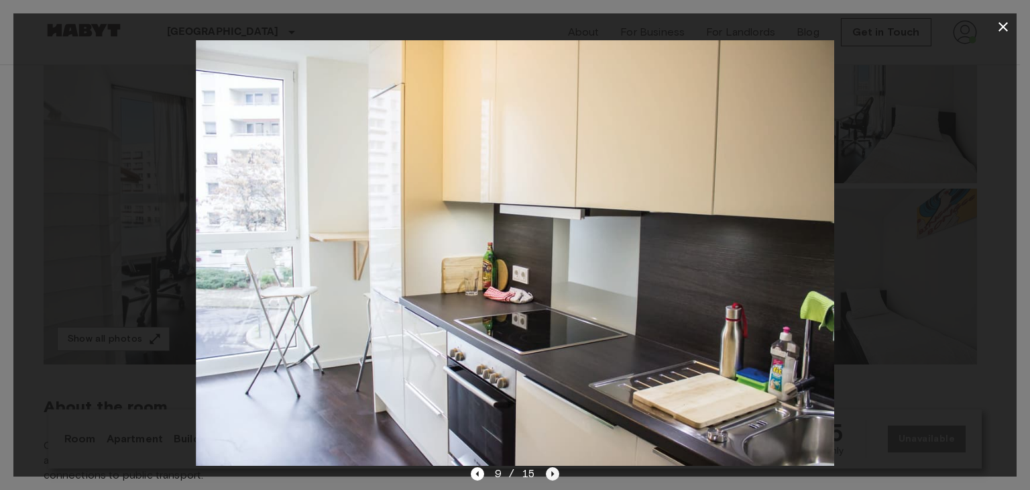
click at [557, 473] on icon "Next image" at bounding box center [552, 473] width 13 height 13
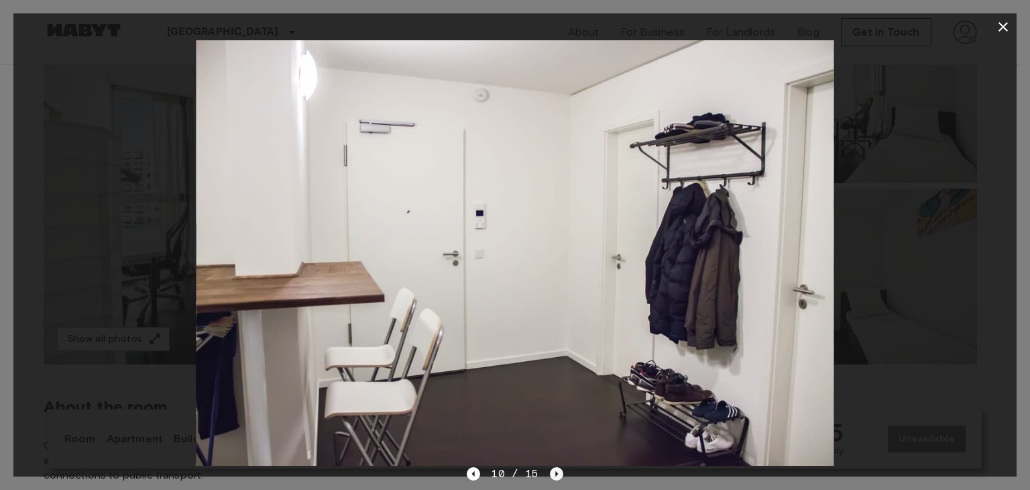
click at [557, 473] on icon "Next image" at bounding box center [556, 473] width 3 height 5
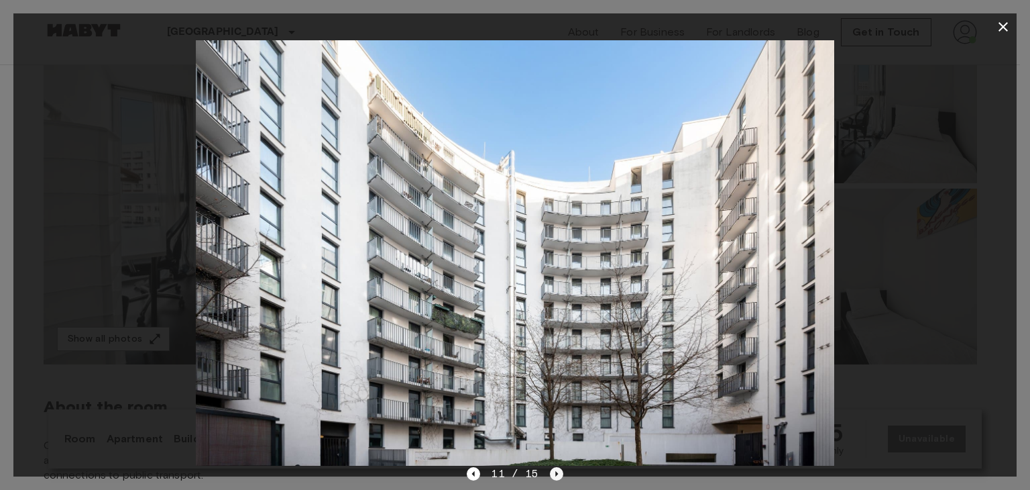
click at [557, 473] on icon "Next image" at bounding box center [556, 473] width 3 height 5
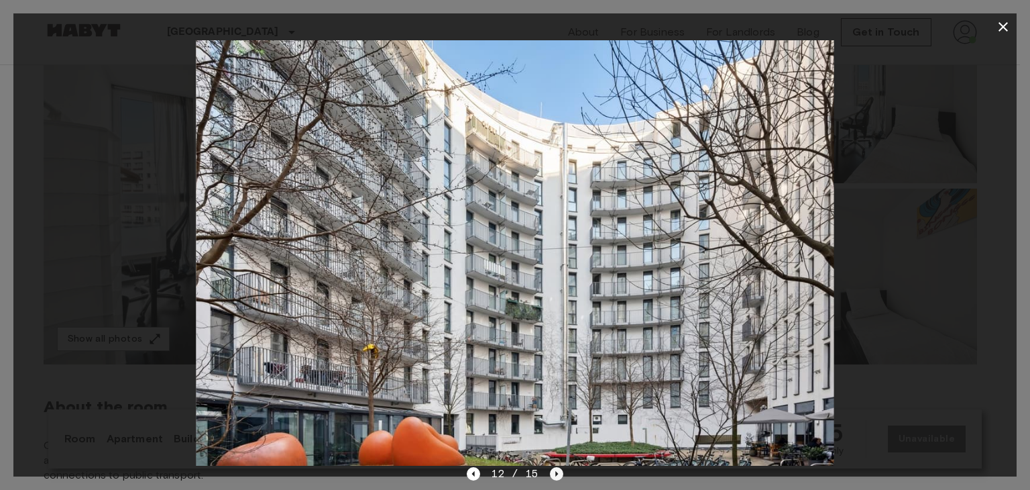
click at [557, 473] on icon "Next image" at bounding box center [556, 473] width 3 height 5
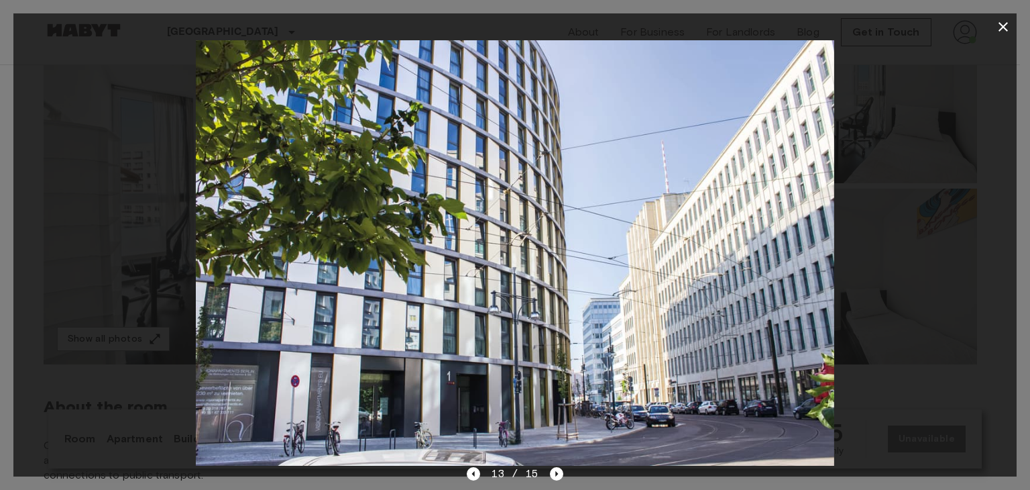
click at [997, 25] on icon "button" at bounding box center [1003, 27] width 16 height 16
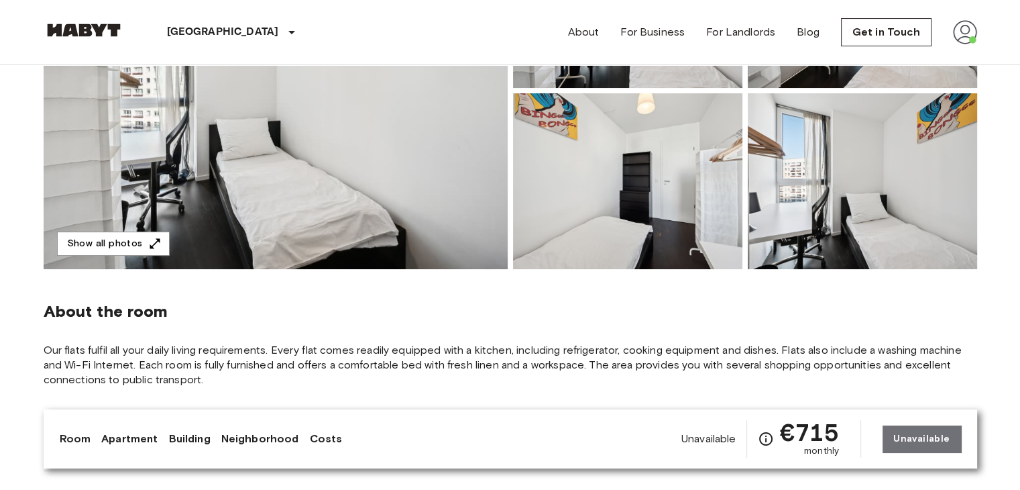
scroll to position [0, 0]
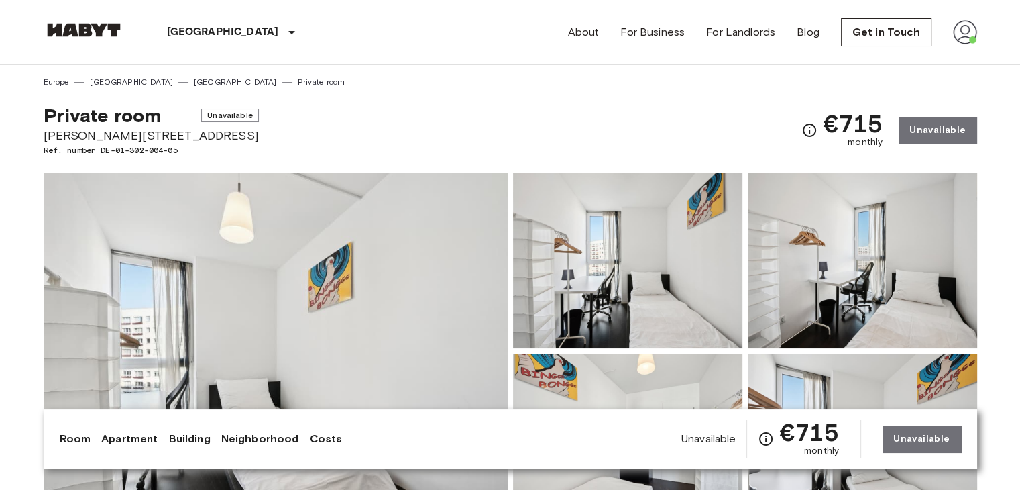
click at [964, 40] on div "About For Business For Landlords Blog Get in Touch" at bounding box center [772, 32] width 409 height 64
click at [964, 40] on img at bounding box center [965, 32] width 24 height 24
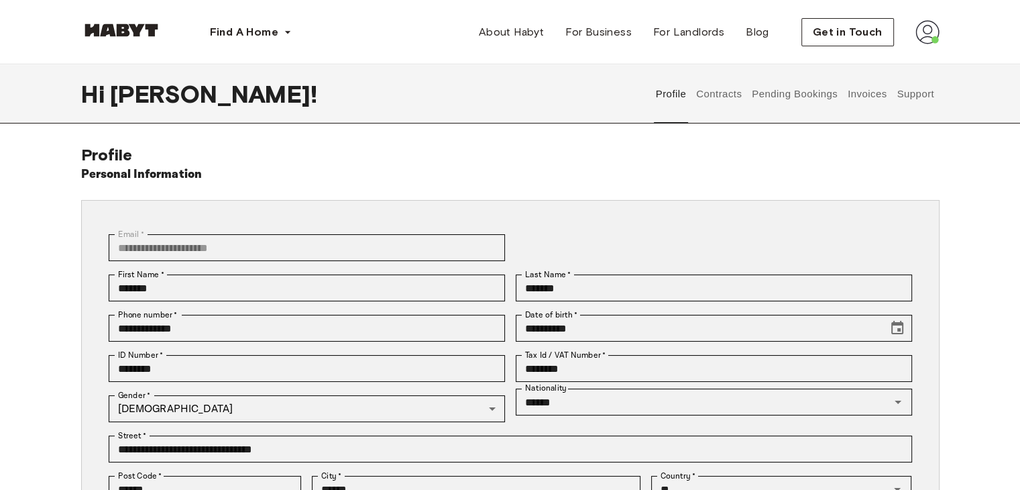
click at [868, 92] on button "Invoices" at bounding box center [867, 93] width 42 height 59
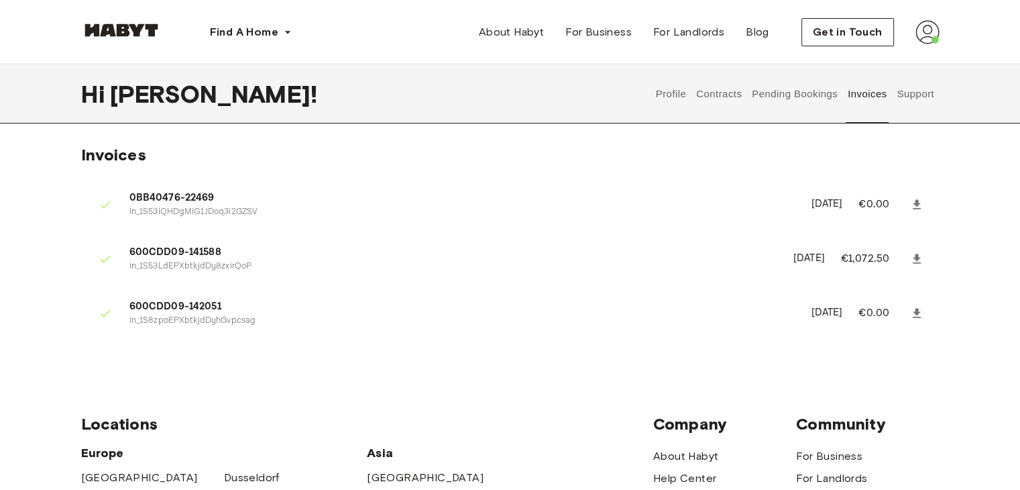
click at [916, 310] on icon at bounding box center [917, 312] width 8 height 9
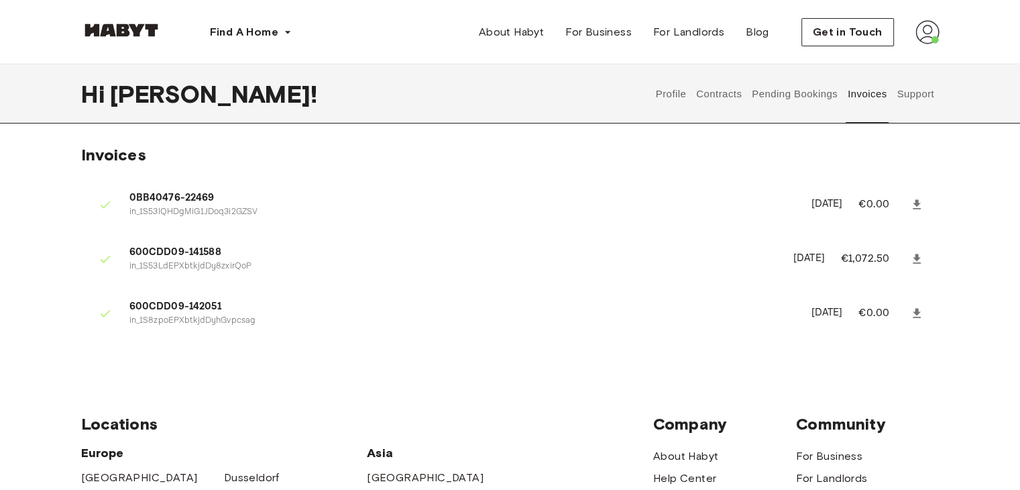
click at [797, 90] on button "Pending Bookings" at bounding box center [794, 93] width 89 height 59
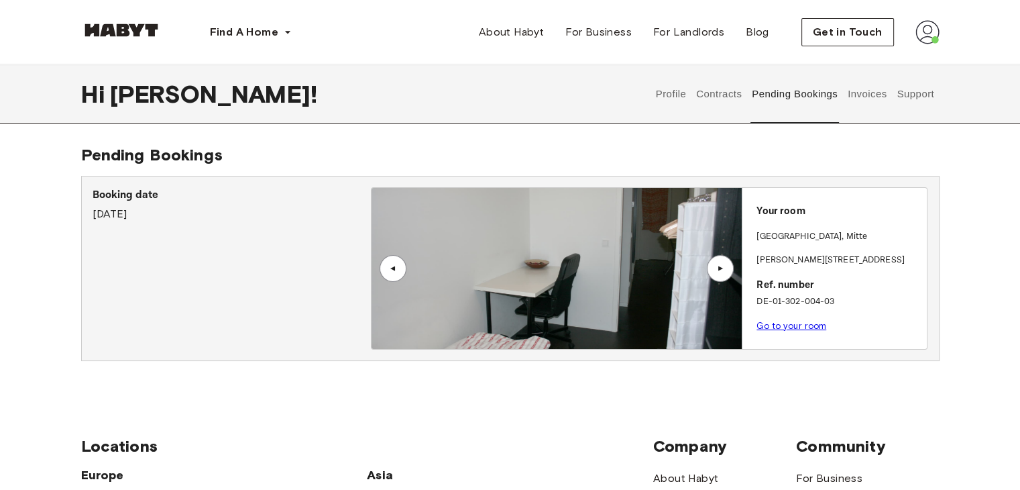
click at [793, 325] on link "Go to your room" at bounding box center [791, 326] width 70 height 10
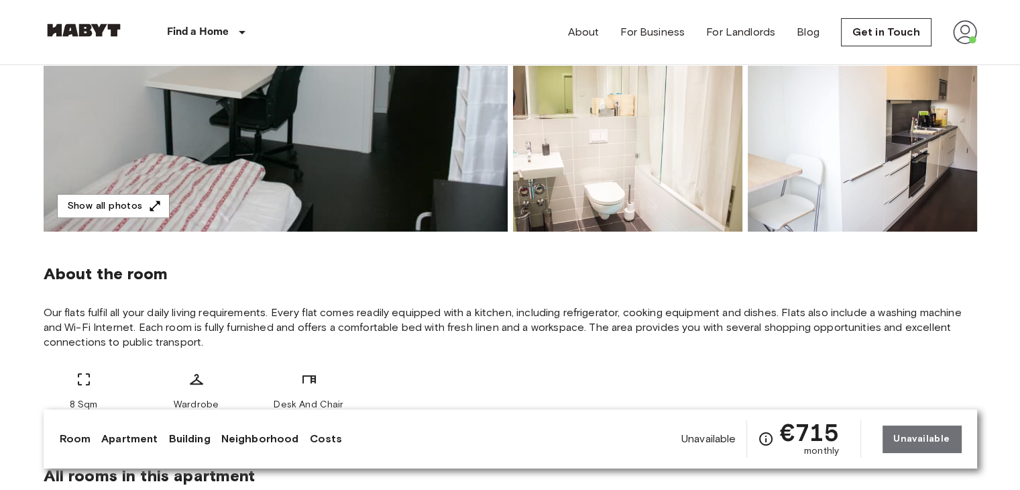
scroll to position [303, 0]
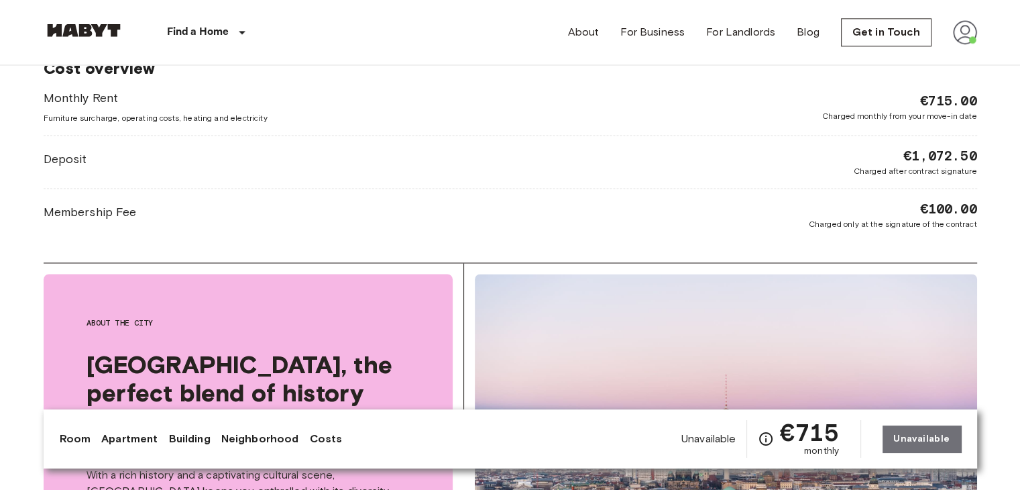
scroll to position [1946, 0]
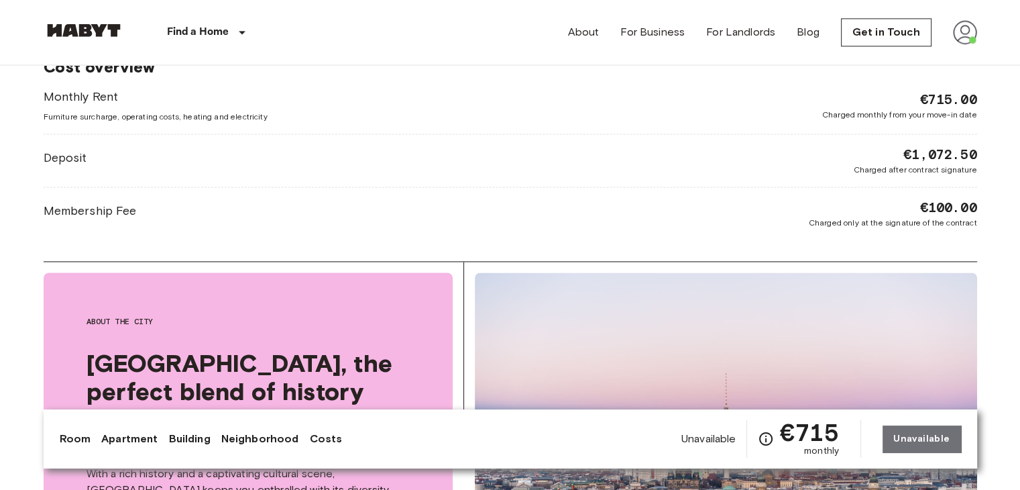
click at [928, 202] on span "€100.00" at bounding box center [947, 207] width 57 height 19
click at [899, 227] on div "Cost overview Monthly Rent Furniture surcharge, operating costs, heating and el…" at bounding box center [510, 143] width 933 height 236
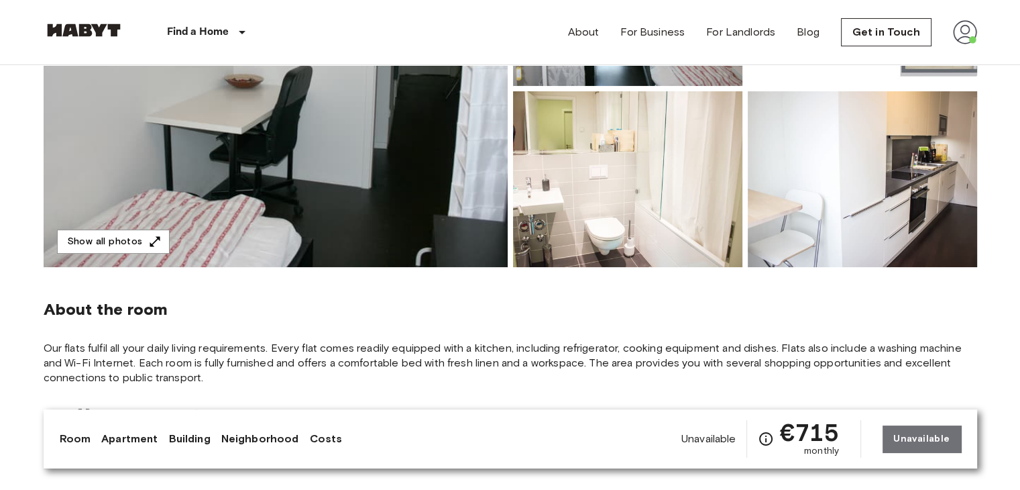
scroll to position [0, 0]
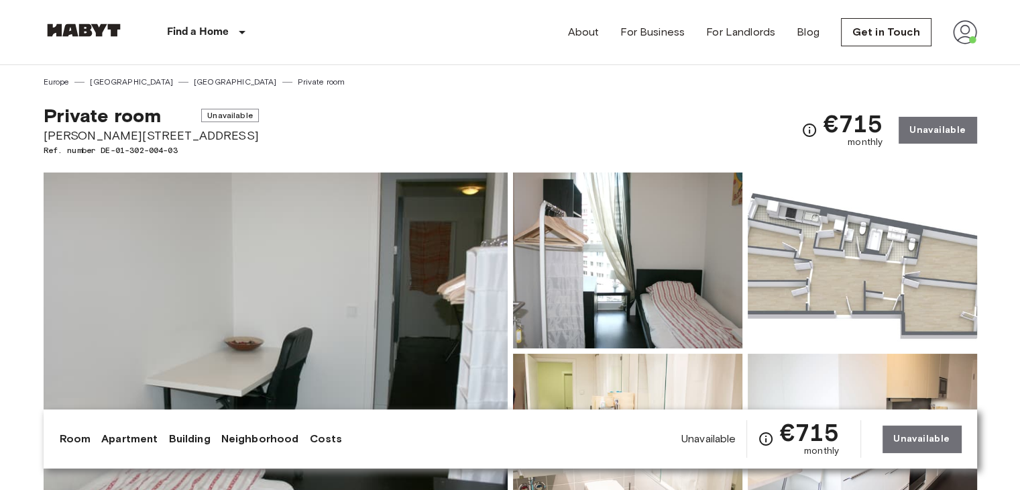
click at [412, 79] on div "[GEOGRAPHIC_DATA] [GEOGRAPHIC_DATA] [GEOGRAPHIC_DATA] Private room" at bounding box center [510, 76] width 933 height 23
click at [69, 438] on link "Room" at bounding box center [76, 439] width 32 height 16
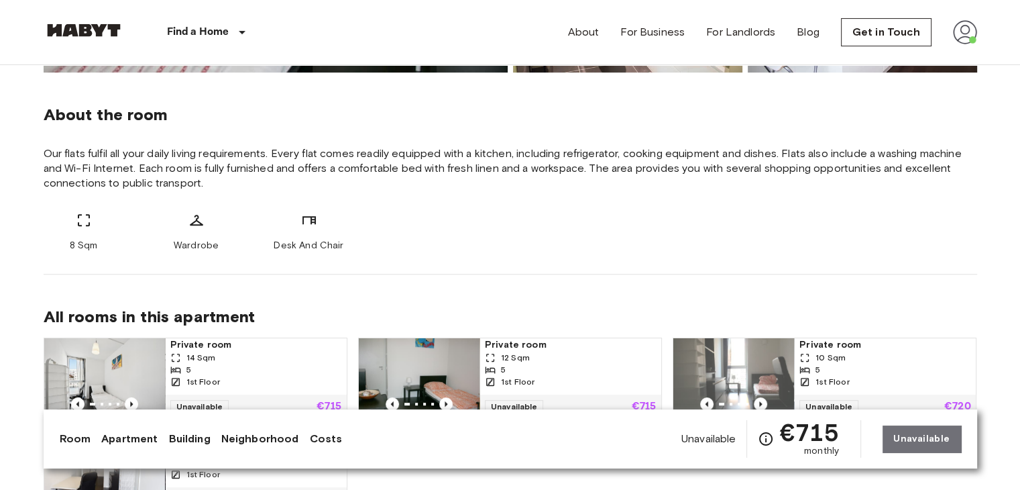
scroll to position [464, 0]
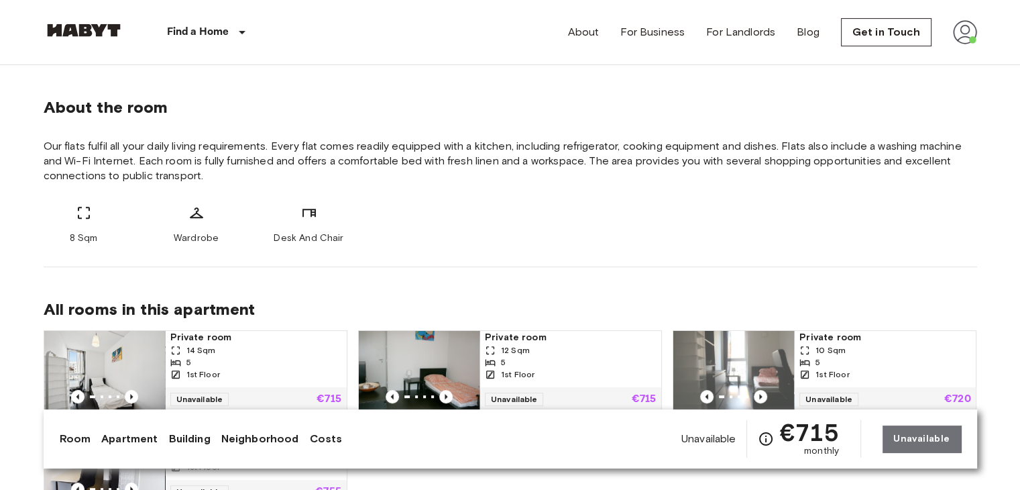
click at [123, 437] on link "Apartment" at bounding box center [129, 439] width 56 height 16
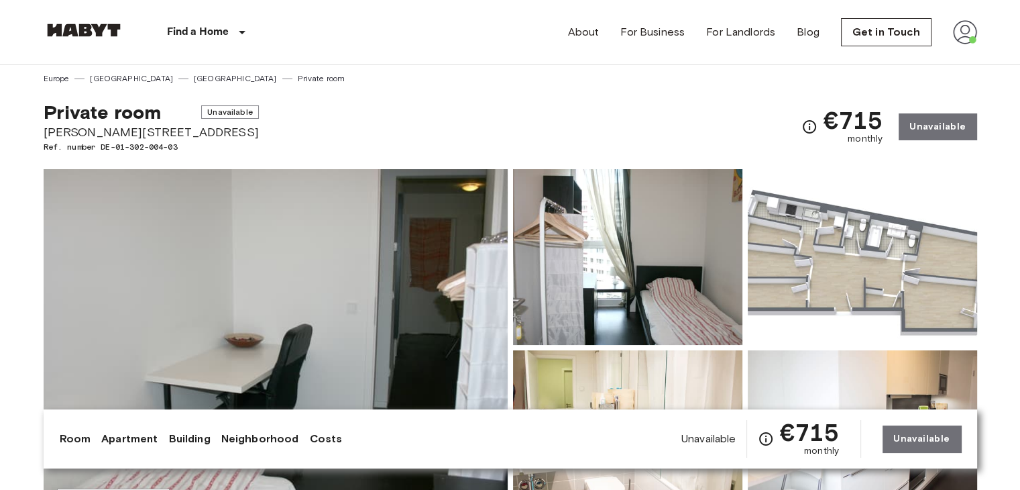
scroll to position [0, 0]
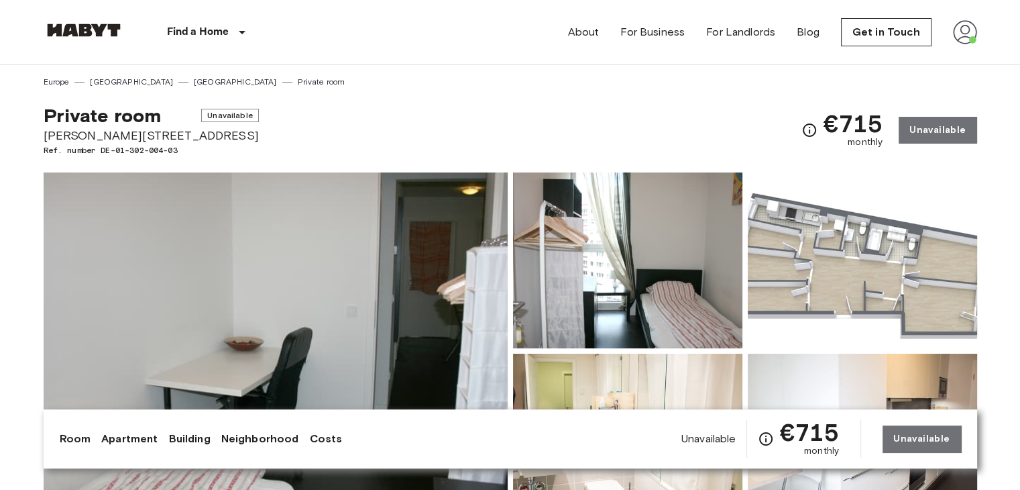
click at [182, 433] on link "Building" at bounding box center [189, 439] width 42 height 16
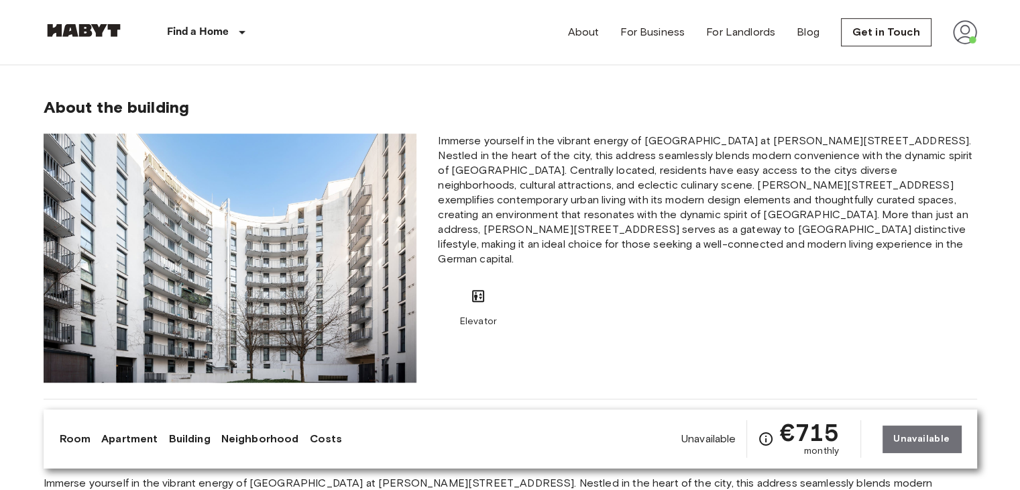
click at [260, 433] on link "Neighborhood" at bounding box center [260, 439] width 78 height 16
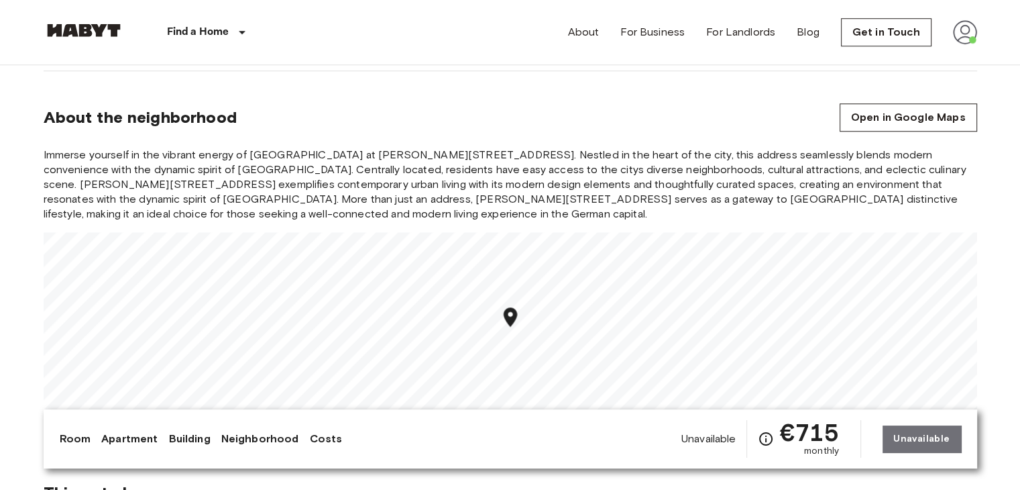
scroll to position [1248, 0]
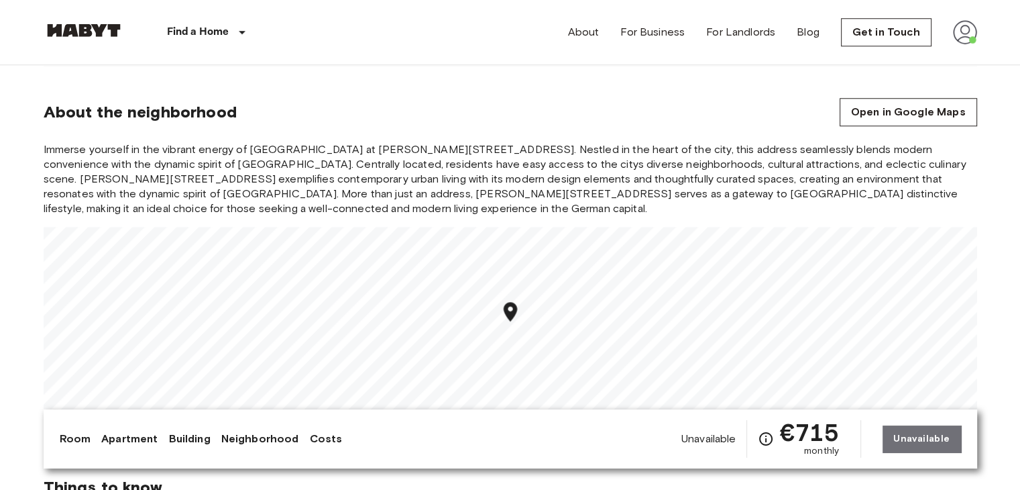
drag, startPoint x: 334, startPoint y: 436, endPoint x: 312, endPoint y: 437, distance: 21.5
click at [312, 437] on link "Costs" at bounding box center [325, 439] width 33 height 16
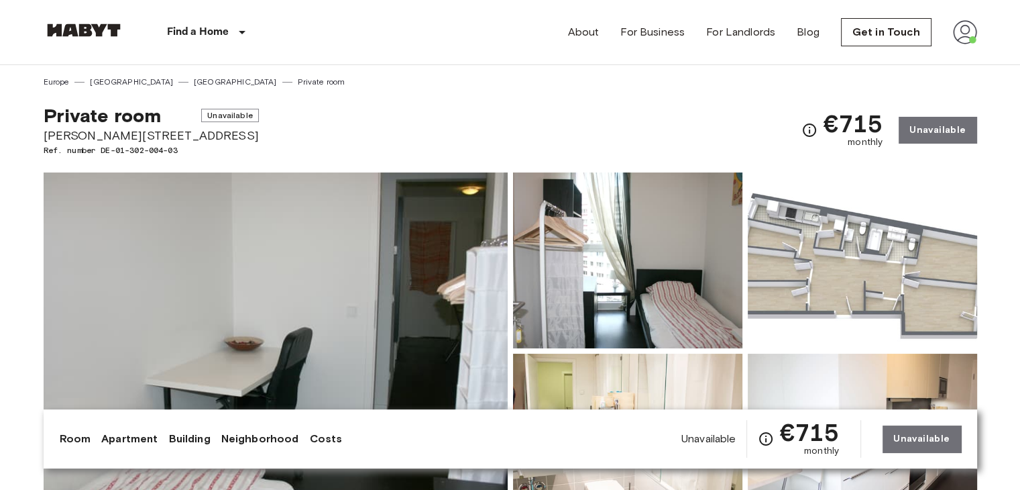
click at [951, 37] on div "About For Business For Landlords Blog Get in Touch" at bounding box center [772, 32] width 409 height 64
click at [970, 34] on img at bounding box center [965, 32] width 24 height 24
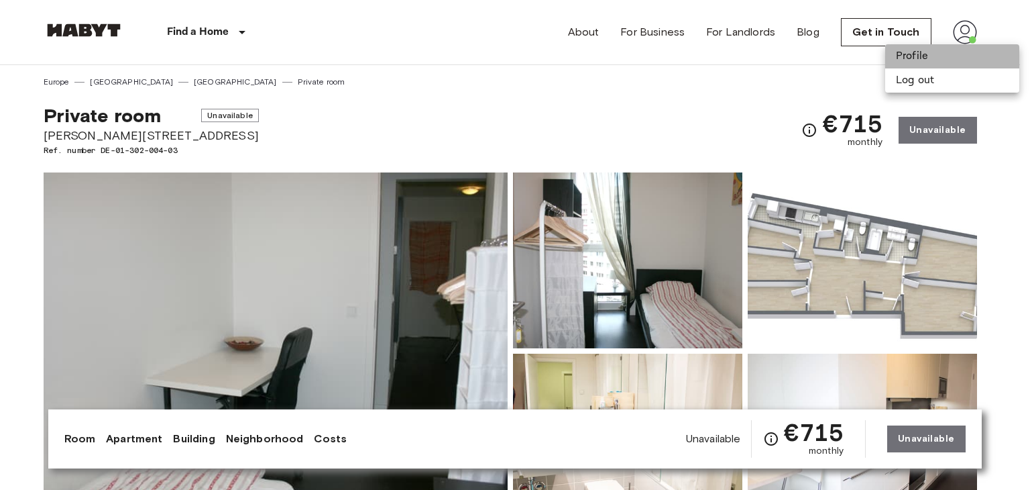
click at [928, 60] on li "Profile" at bounding box center [952, 56] width 134 height 24
